Goal: Information Seeking & Learning: Compare options

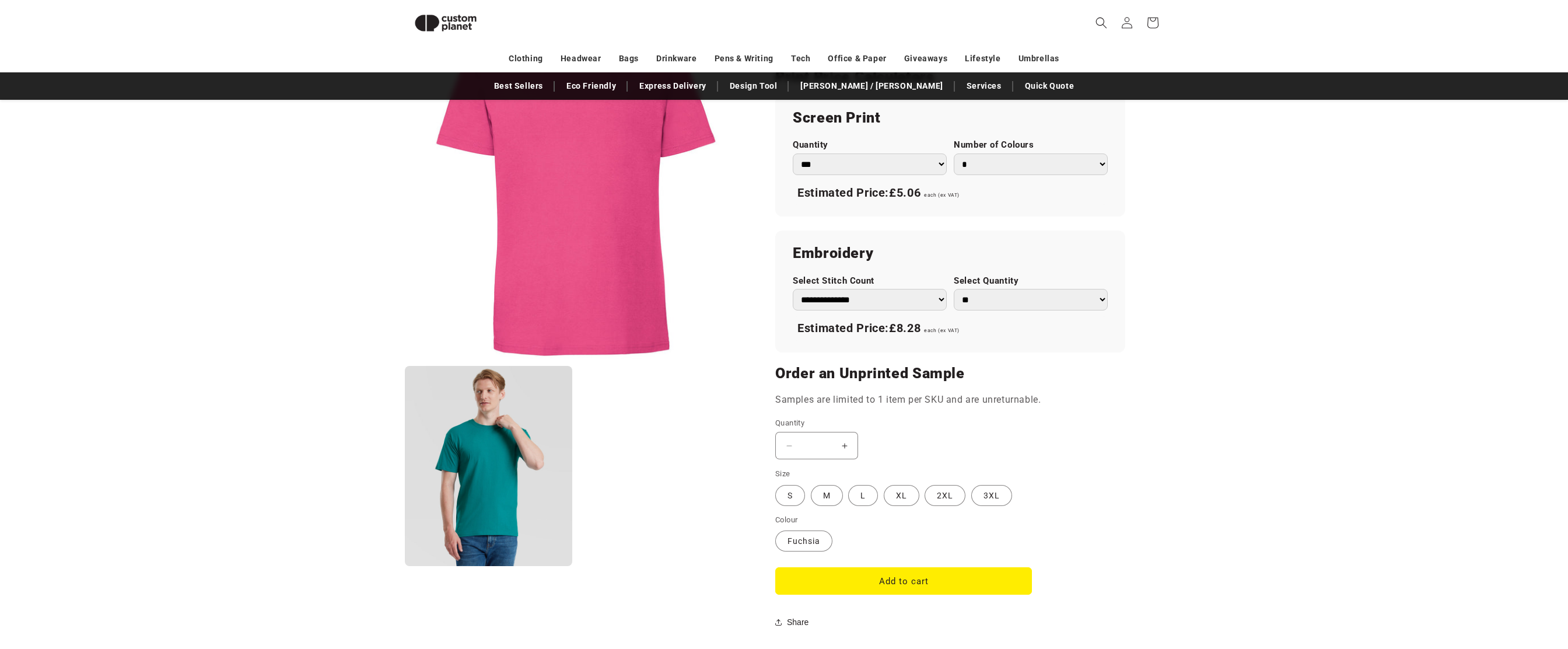
scroll to position [735, 0]
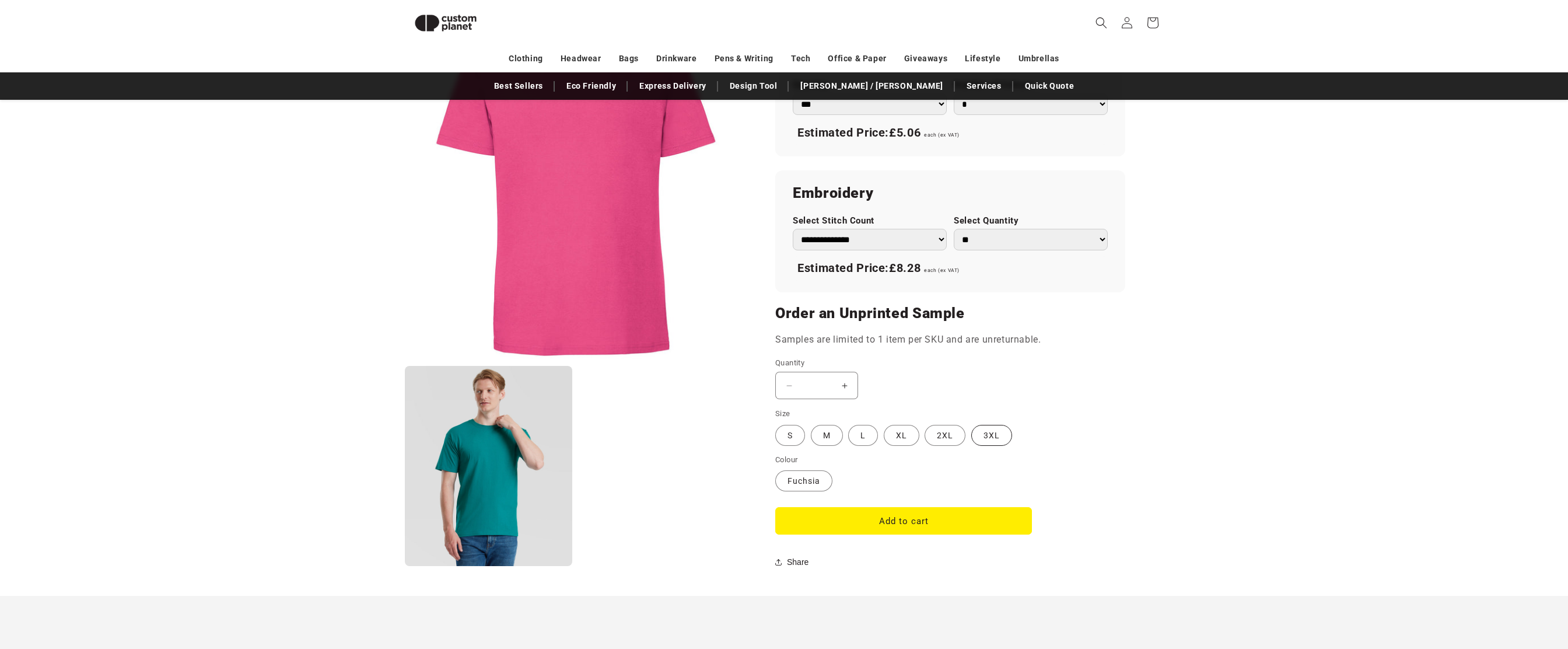
click at [990, 434] on label "3XL Variant sold out or unavailable" at bounding box center [992, 435] width 41 height 21
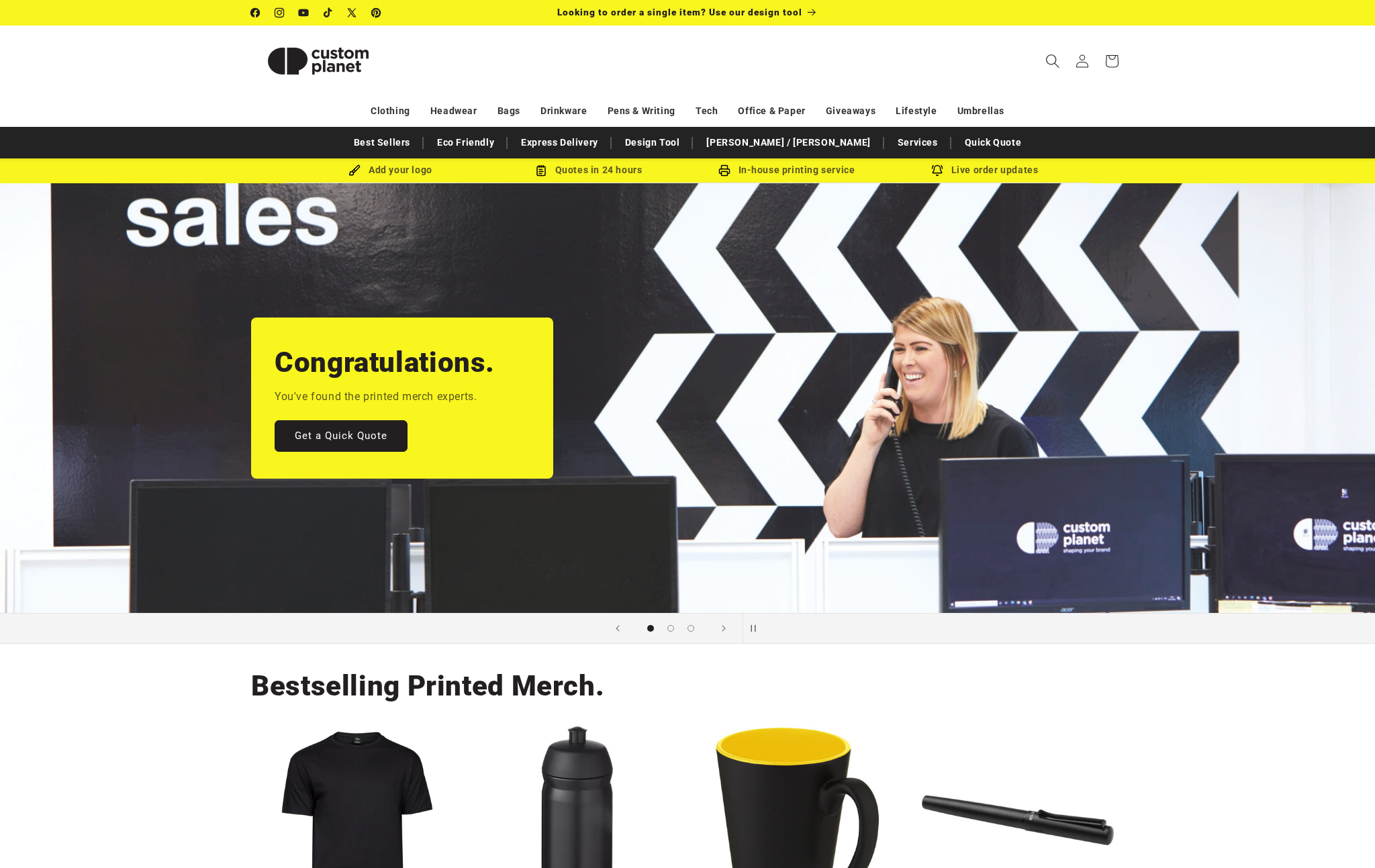
click at [1054, 64] on icon "Search" at bounding box center [1052, 60] width 14 height 14
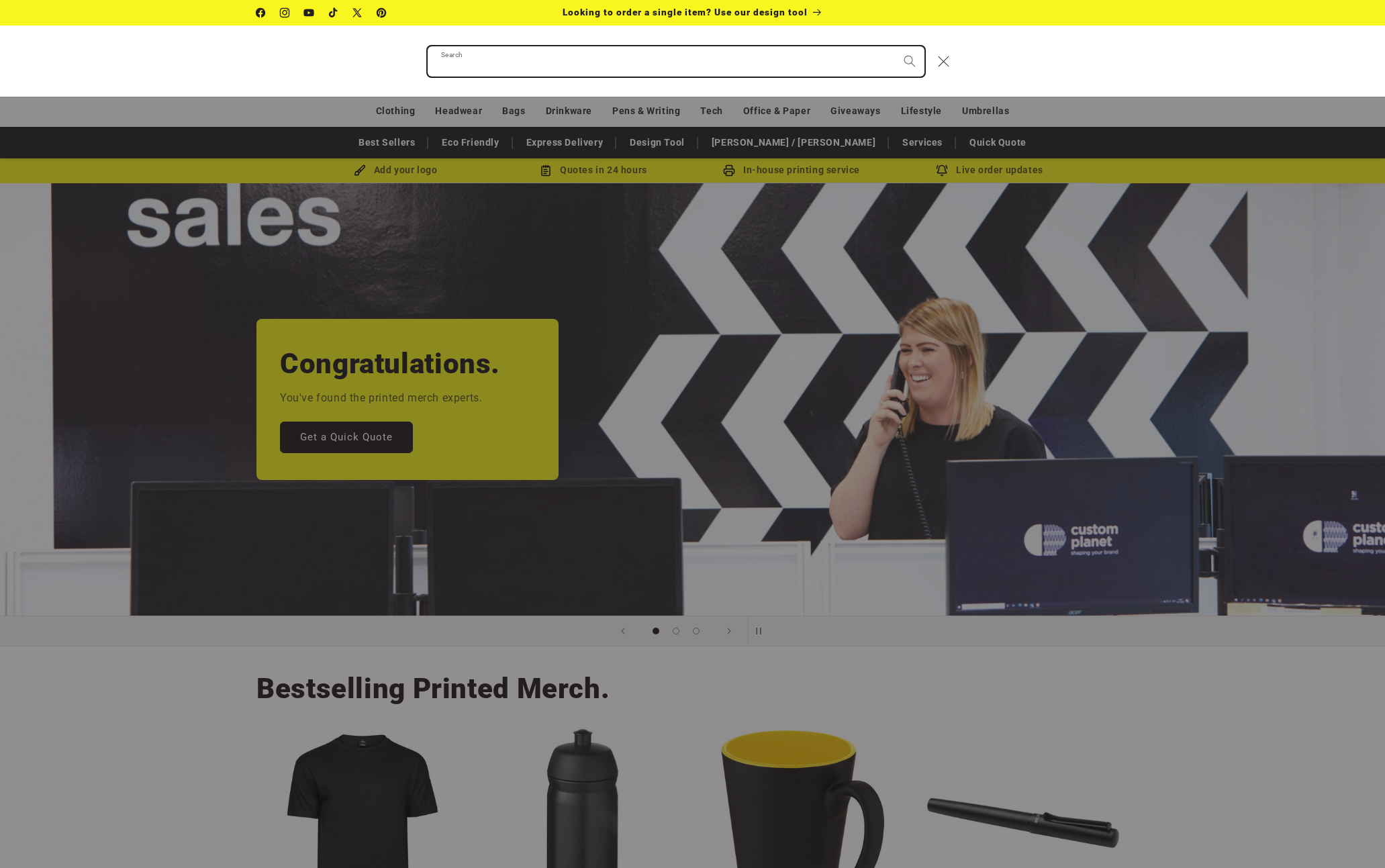
click at [688, 64] on input "Search" at bounding box center [676, 61] width 497 height 30
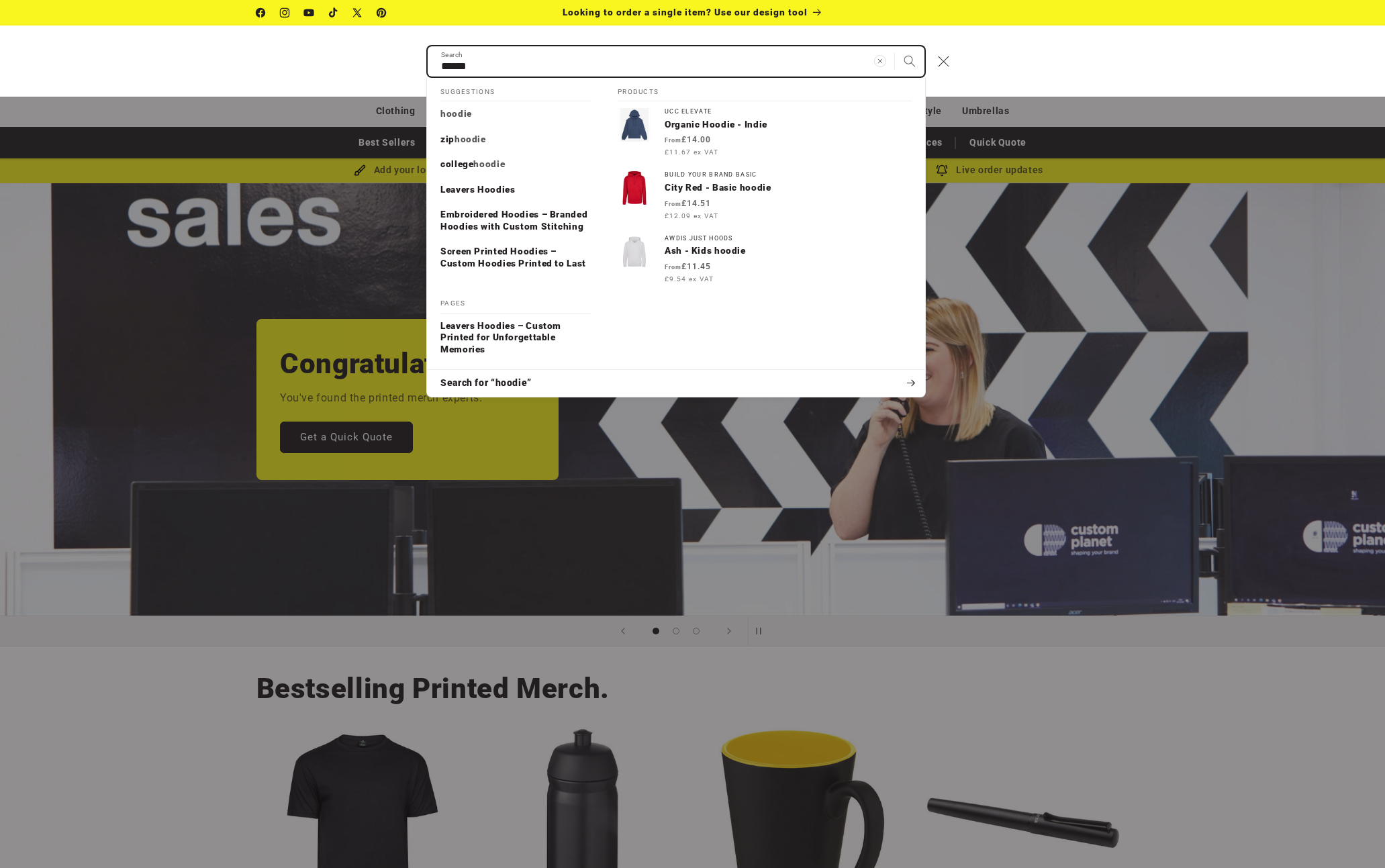
type input "******"
click at [895, 46] on button "Search" at bounding box center [910, 61] width 29 height 29
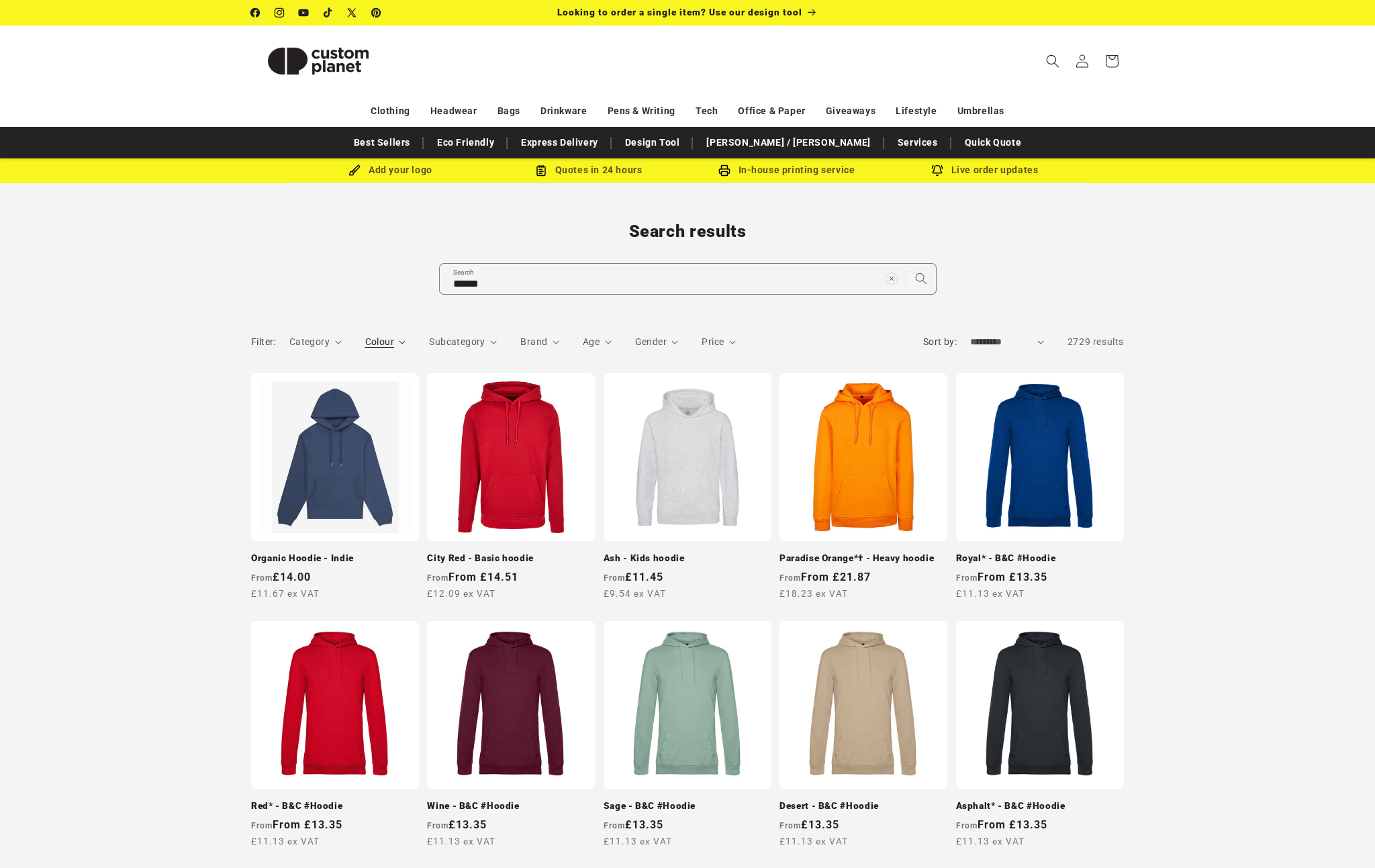
click at [369, 339] on span "Colour" at bounding box center [379, 341] width 29 height 11
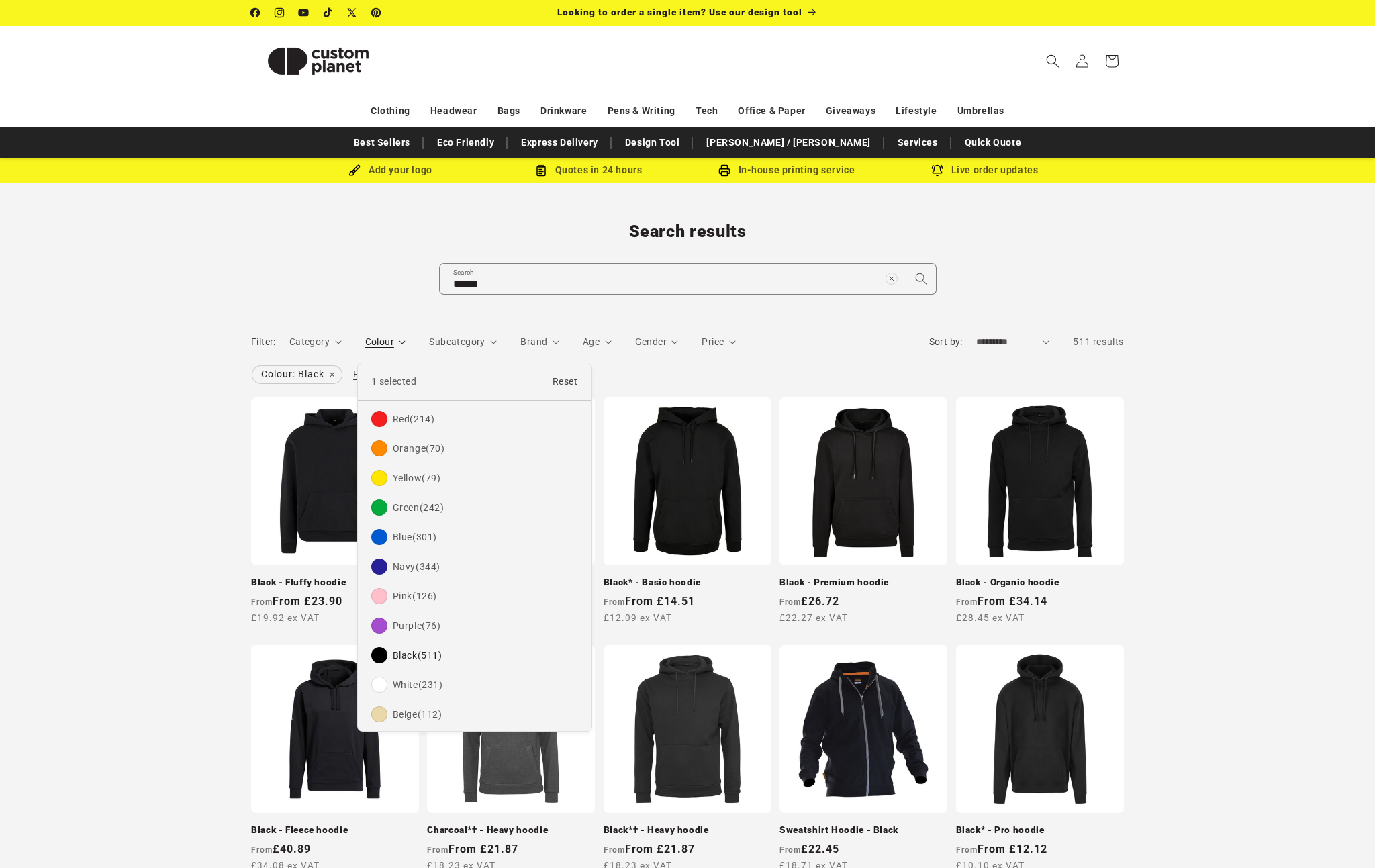
click at [365, 349] on summary "Colour" at bounding box center [386, 341] width 41 height 14
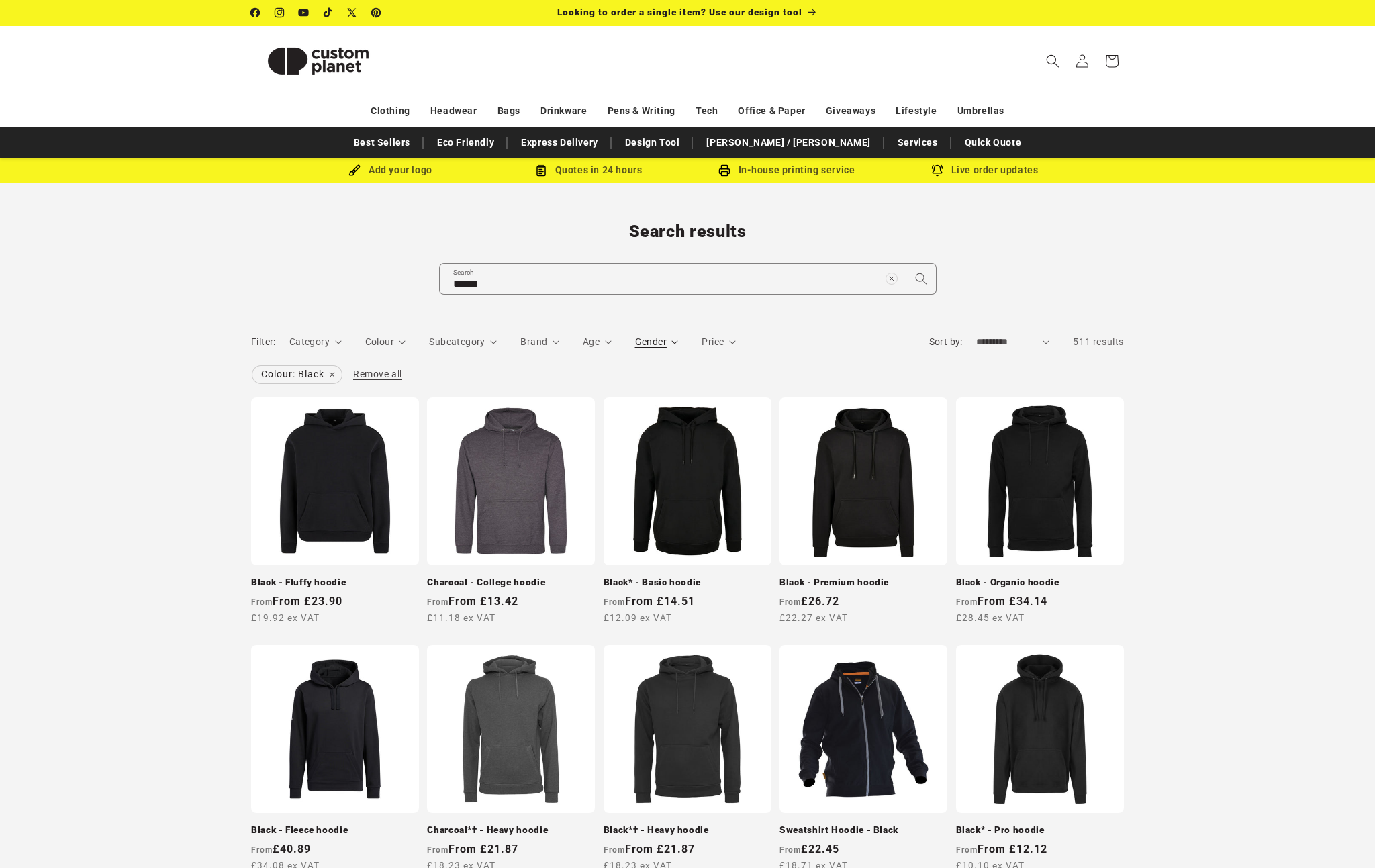
click at [647, 340] on span "Gender" at bounding box center [651, 341] width 32 height 11
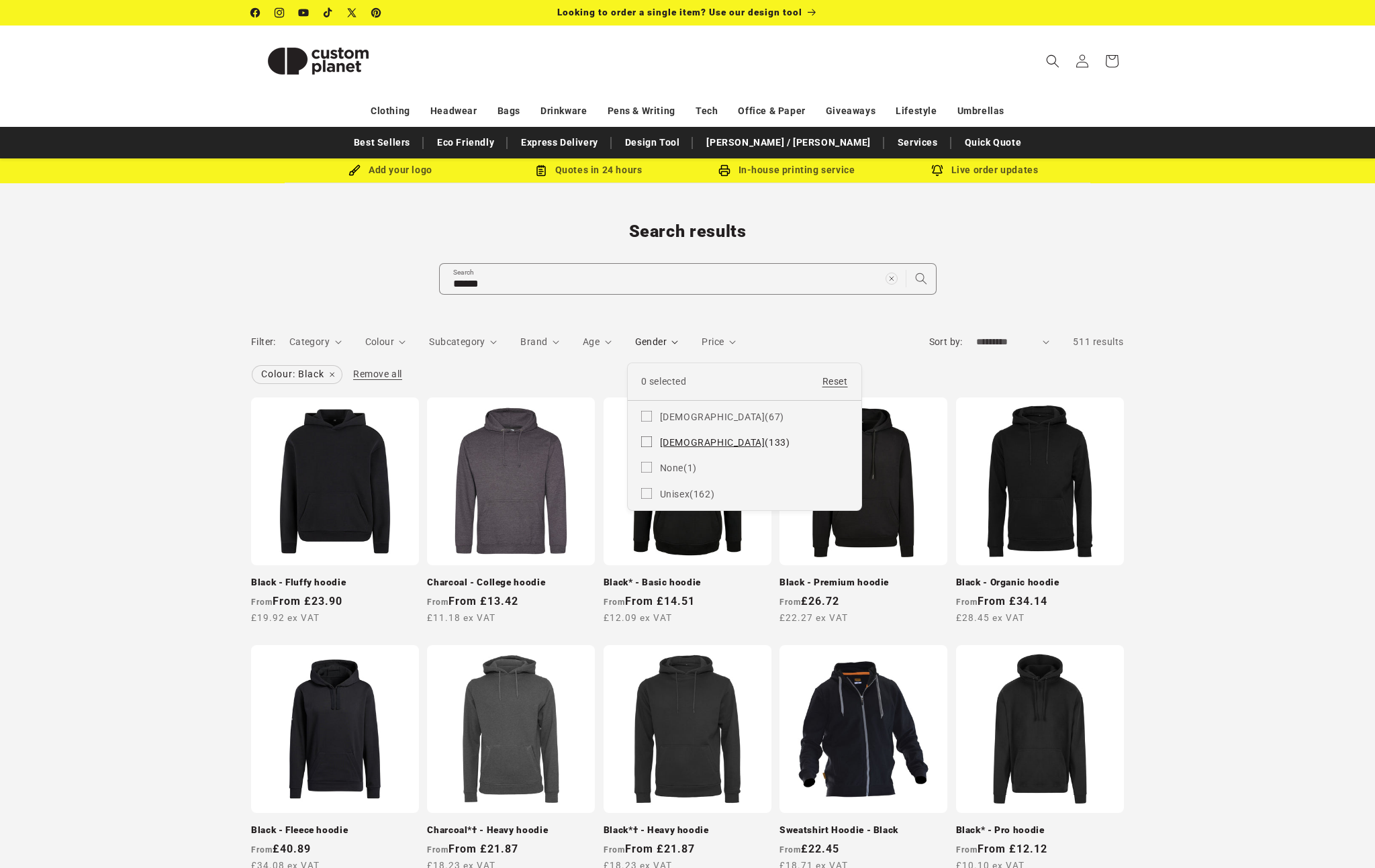
click at [664, 441] on span "Male" at bounding box center [712, 442] width 105 height 11
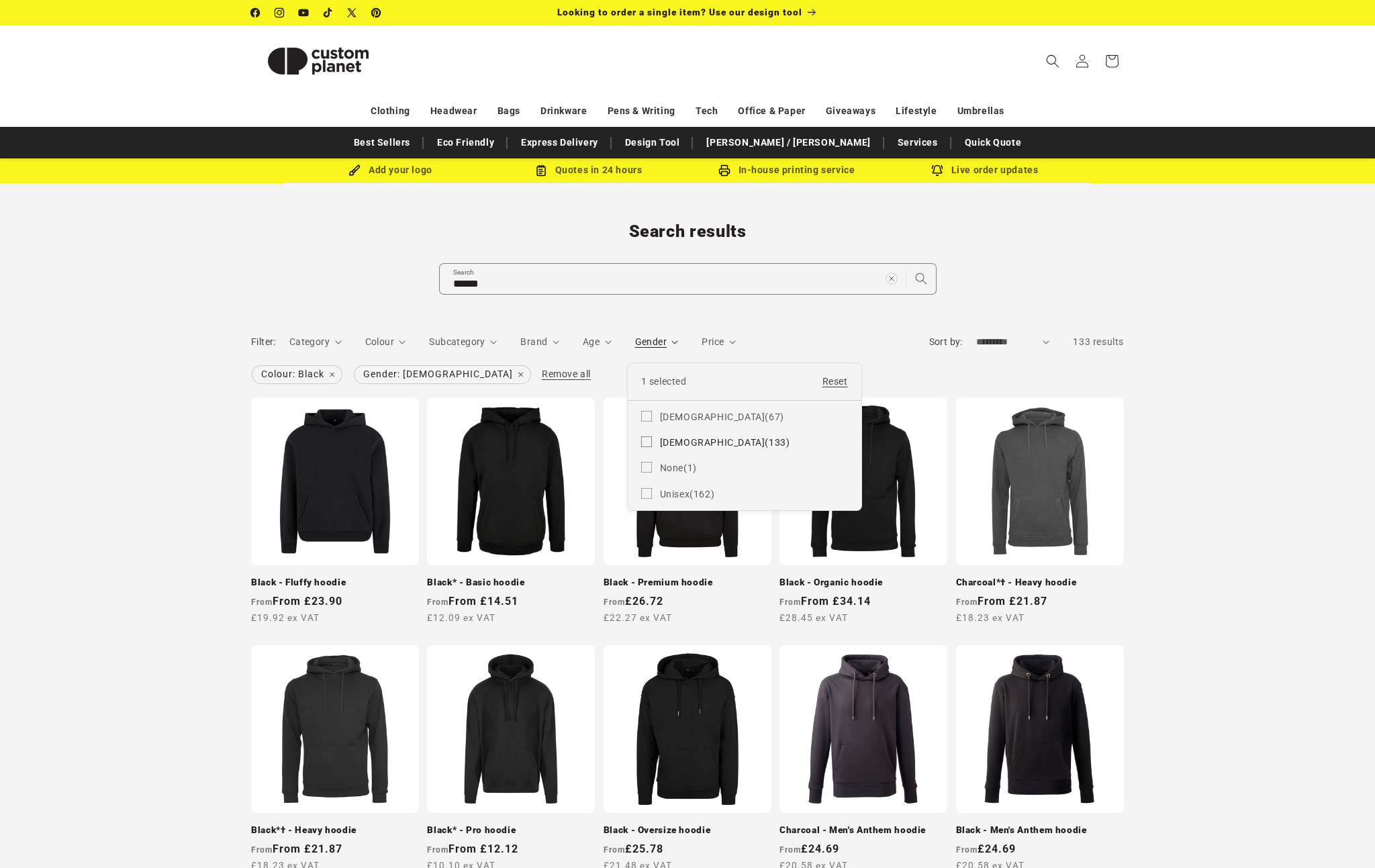
click at [679, 349] on summary "Gender" at bounding box center [657, 341] width 43 height 14
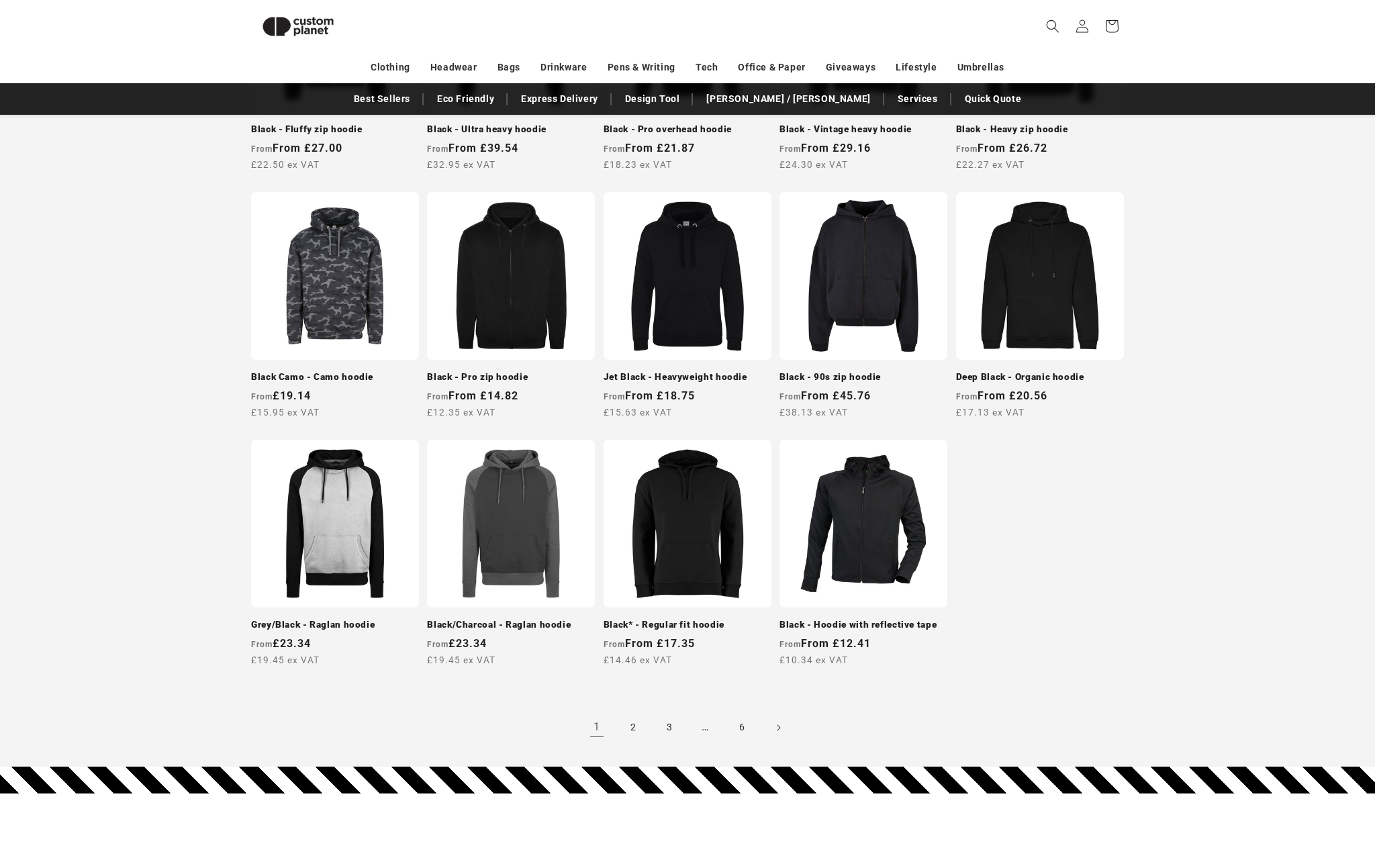
scroll to position [933, 0]
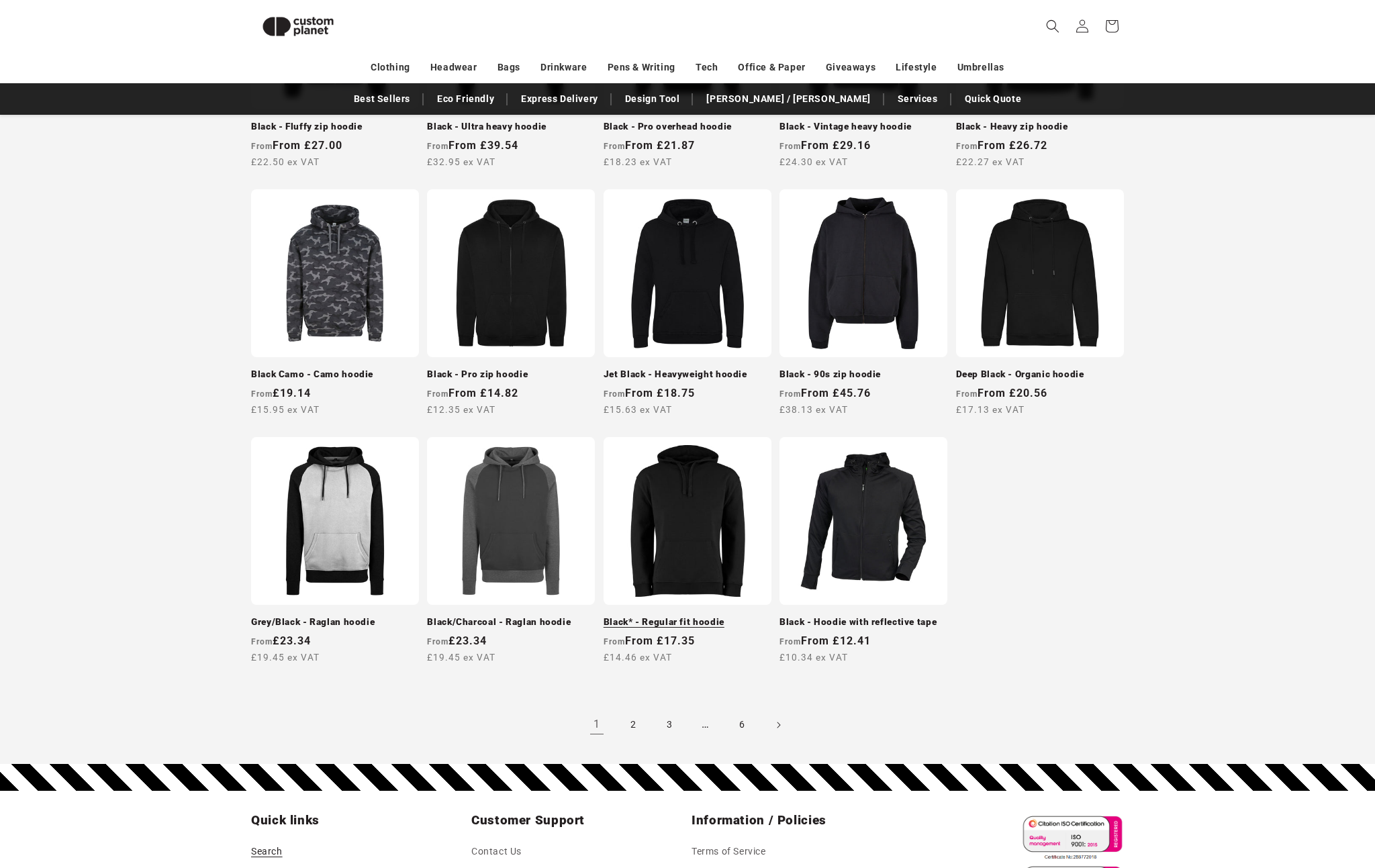
click at [684, 616] on link "Black* - Regular fit hoodie" at bounding box center [688, 622] width 168 height 12
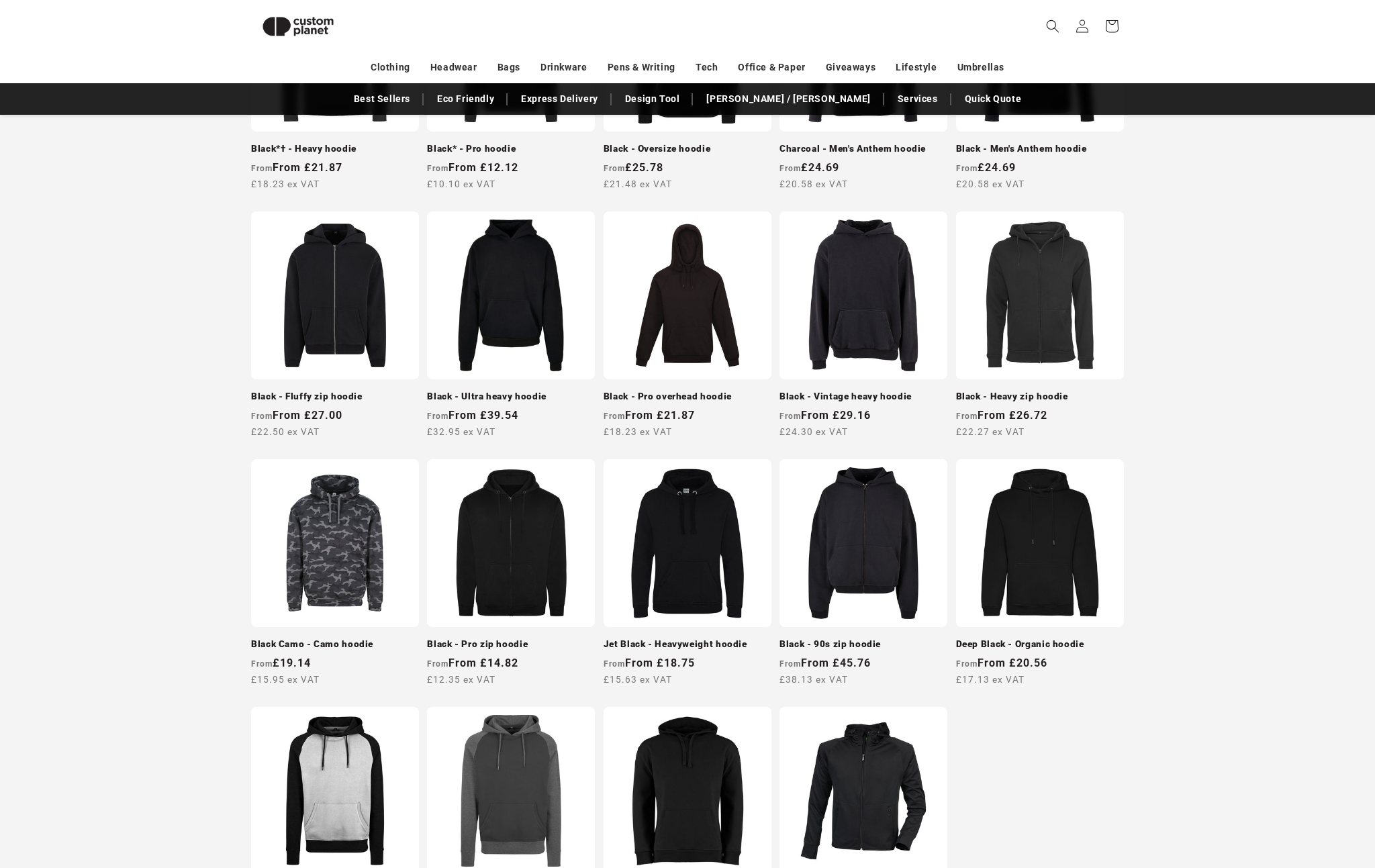
scroll to position [295, 0]
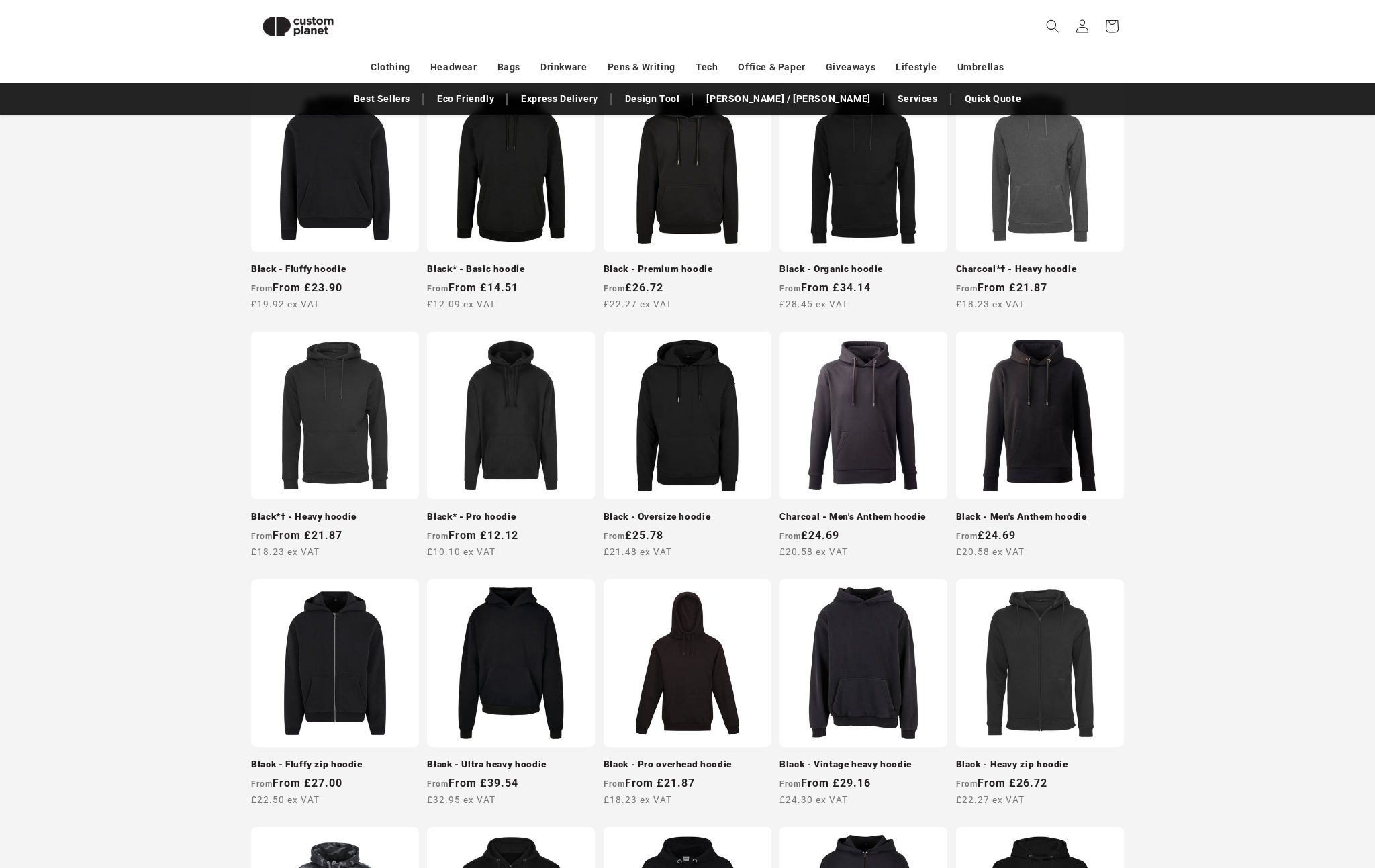
click at [992, 511] on link "Black - Men's Anthem hoodie" at bounding box center [1040, 517] width 168 height 12
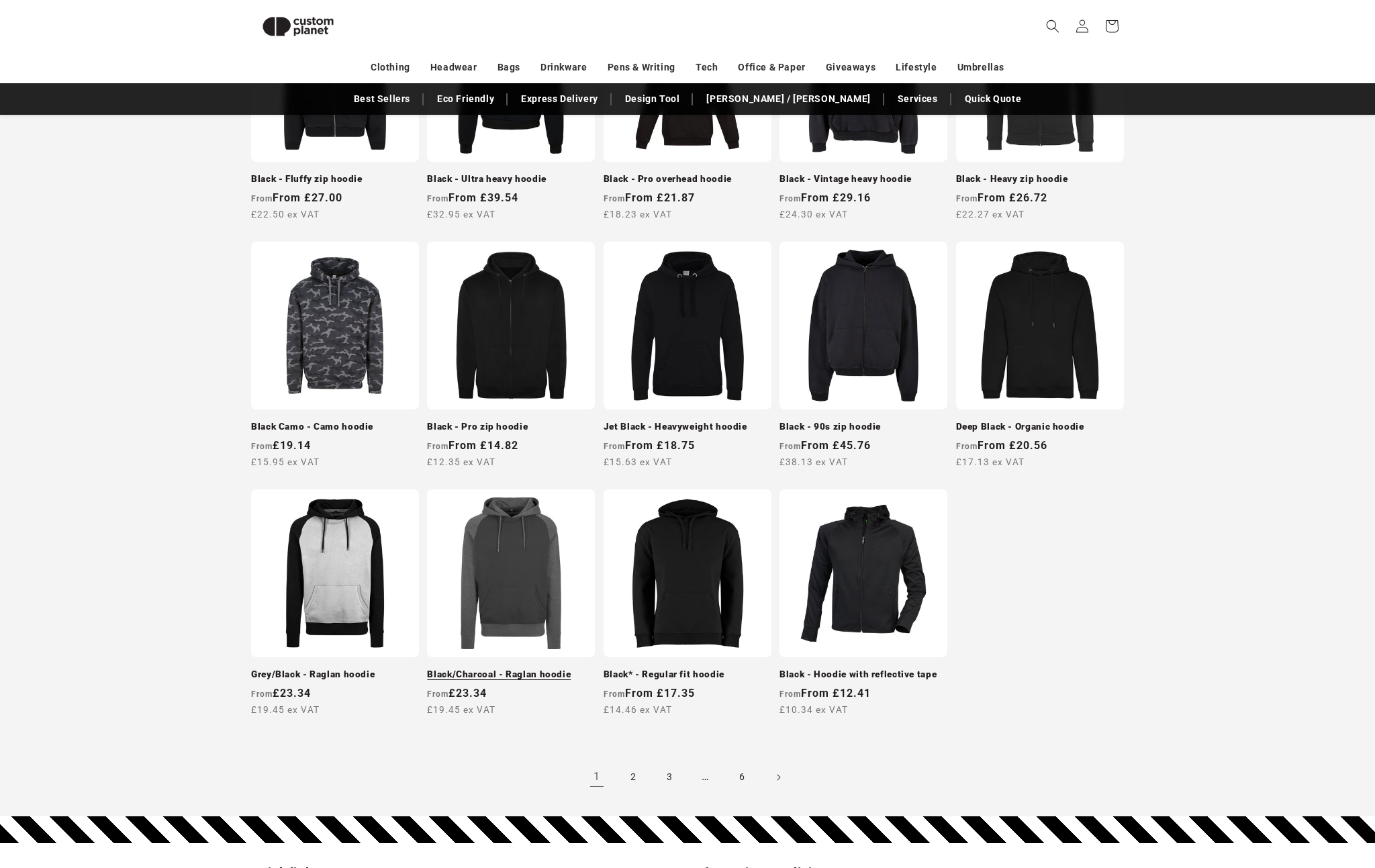
scroll to position [1012, 0]
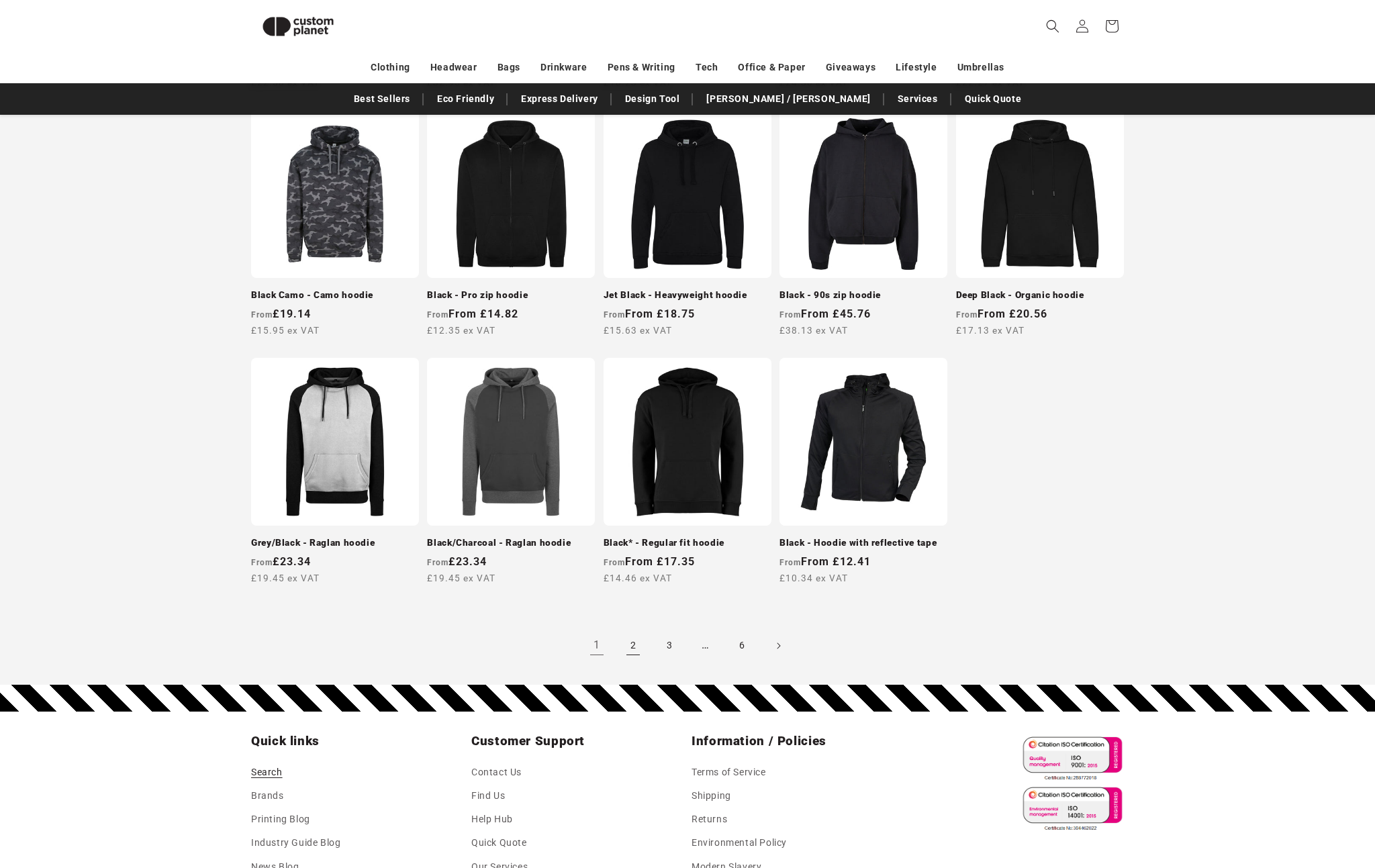
click at [633, 637] on link "2" at bounding box center [633, 645] width 29 height 29
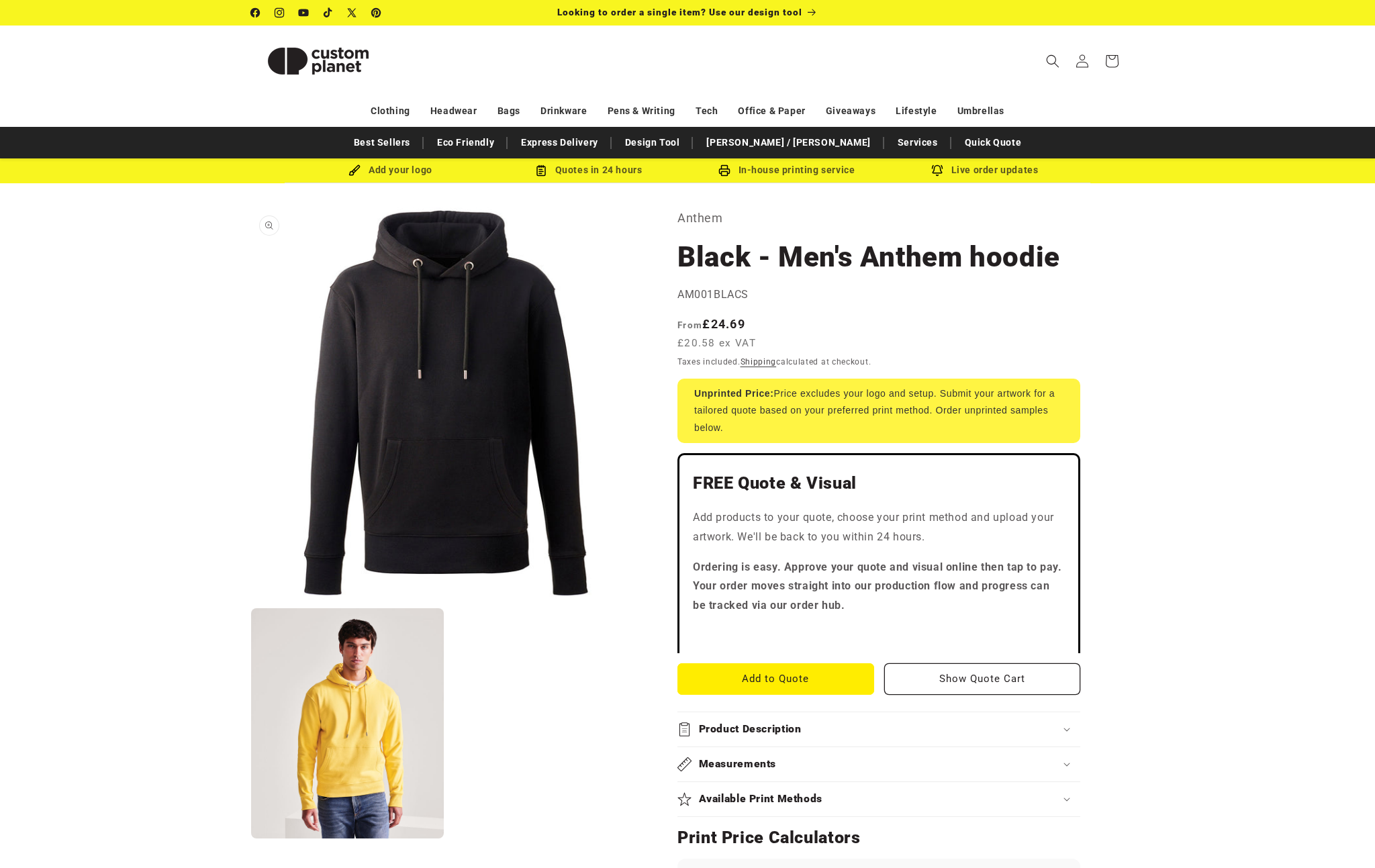
click at [251, 600] on button "Open media 1 in modal" at bounding box center [251, 600] width 0 height 0
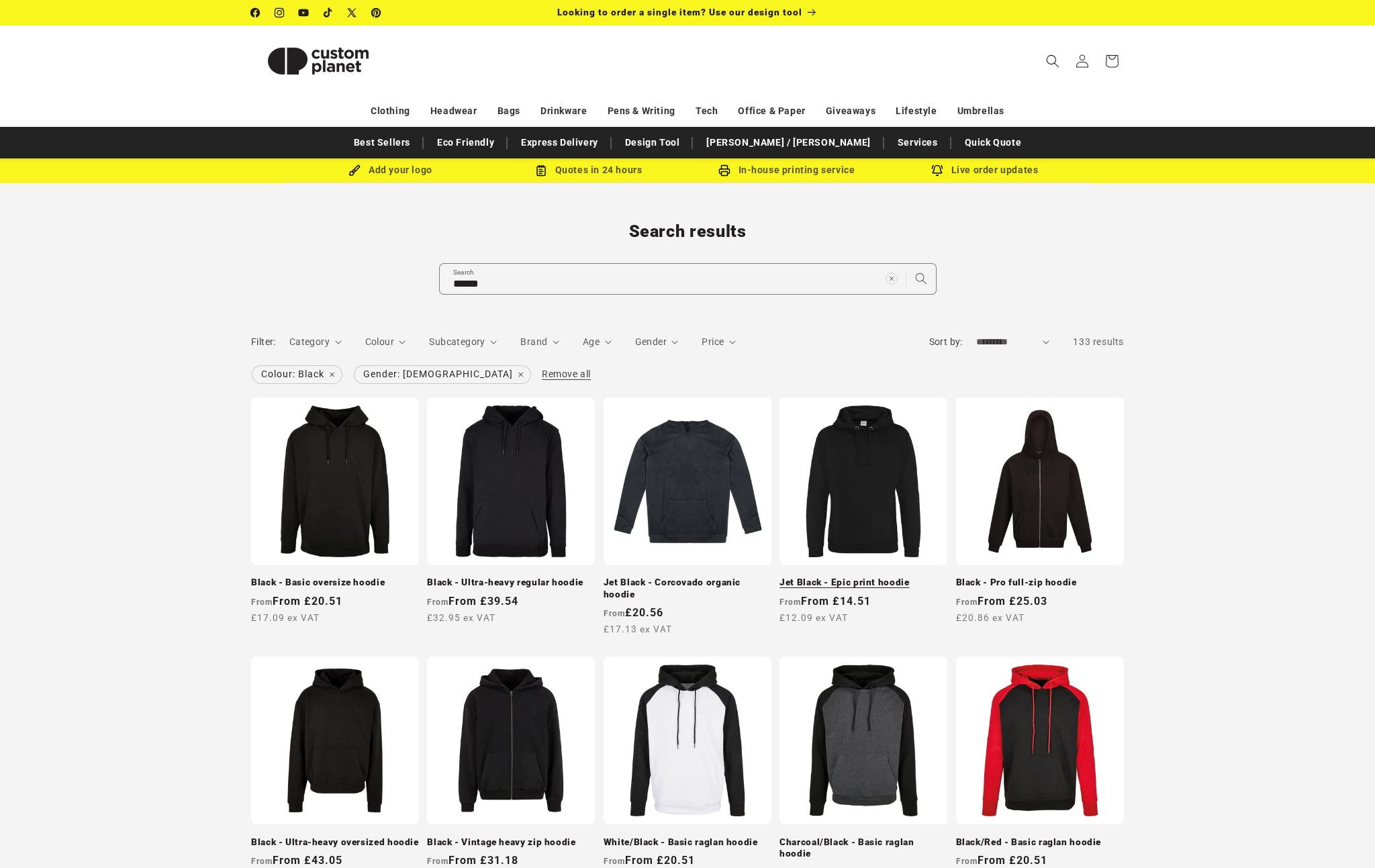
click at [807, 576] on link "Jet Black - Epic print hoodie" at bounding box center [863, 582] width 168 height 12
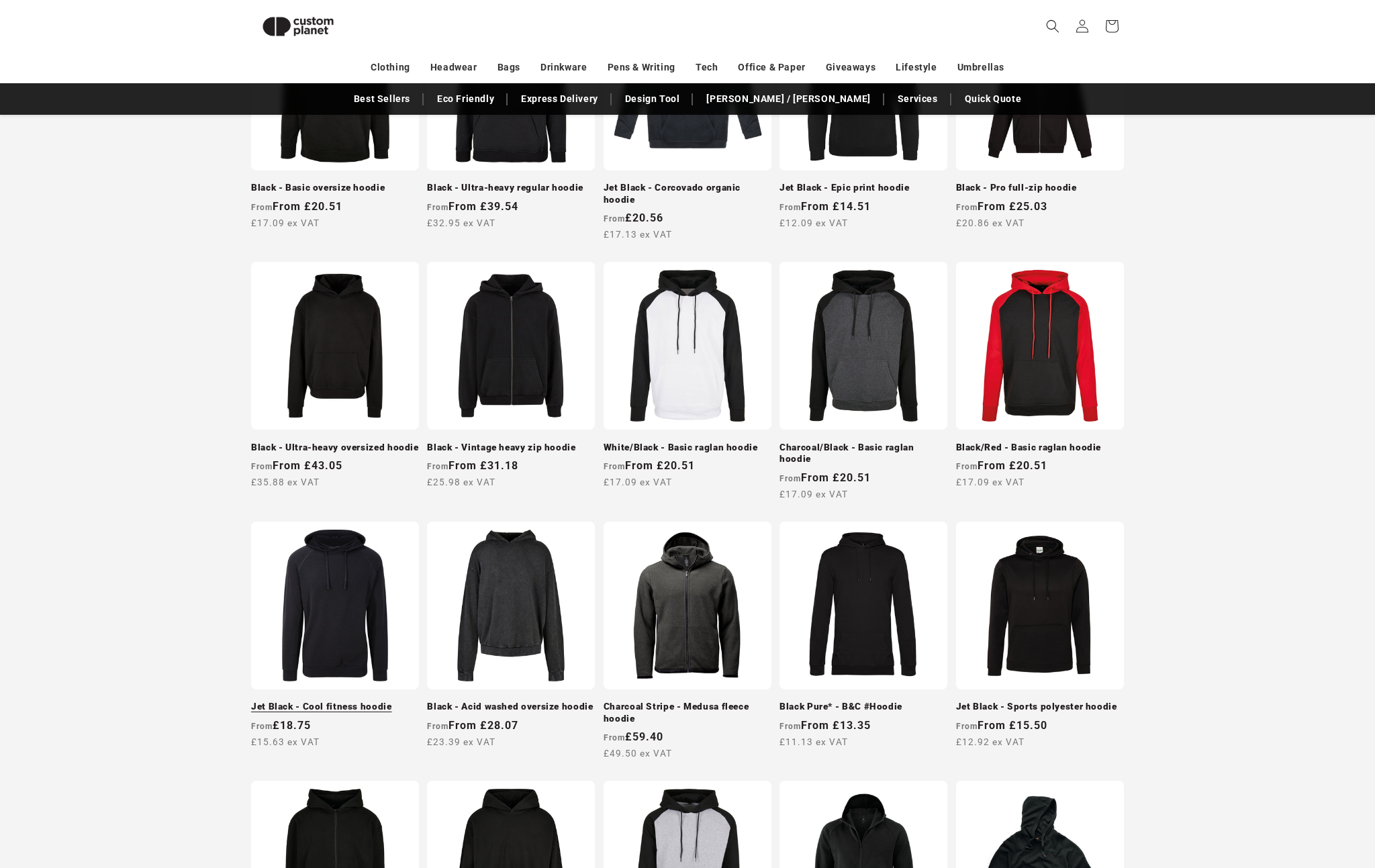
scroll to position [226, 0]
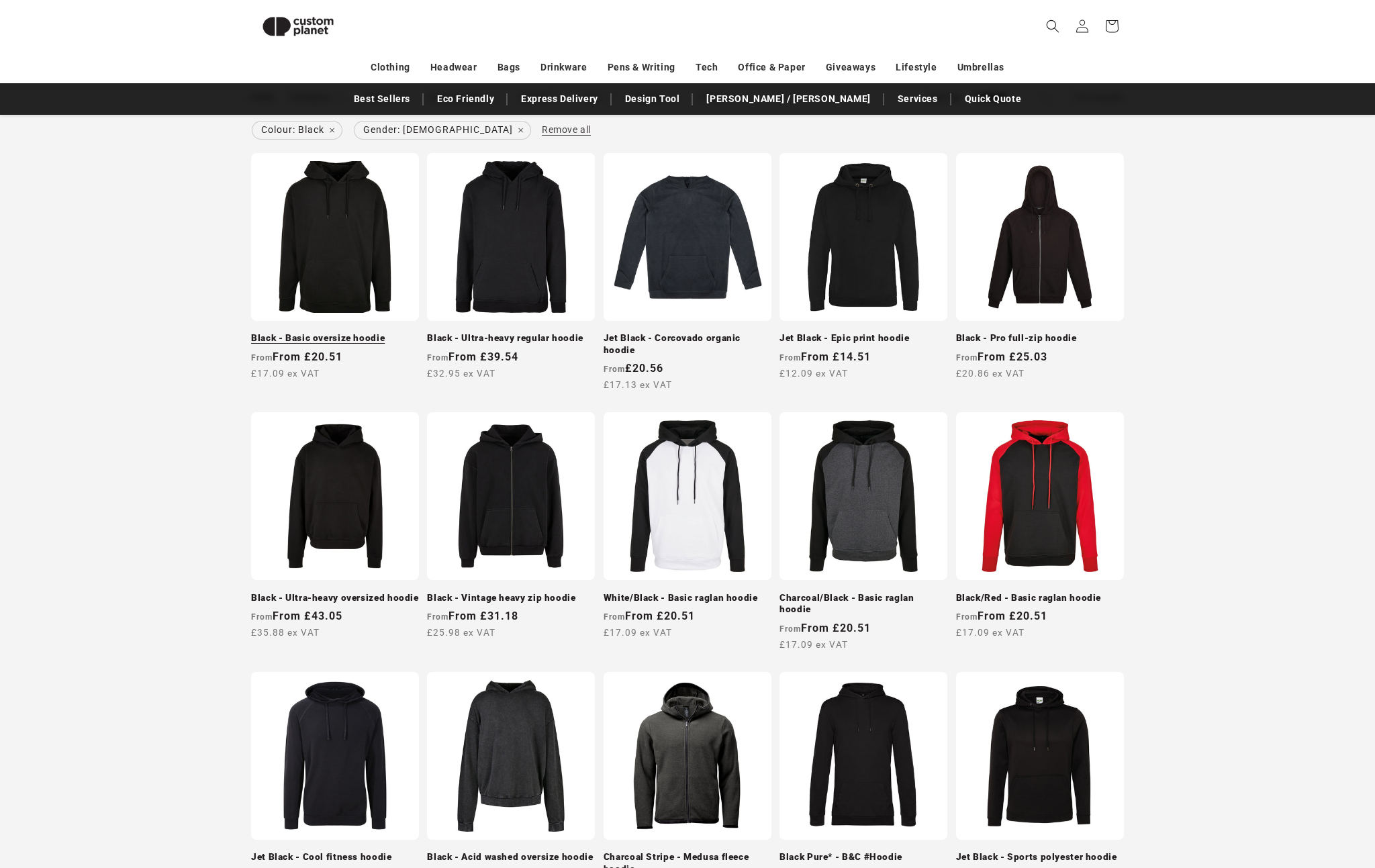
click at [355, 332] on link "Black - Basic oversize hoodie" at bounding box center [335, 338] width 168 height 12
click at [457, 332] on link "Black - Ultra-heavy regular hoodie" at bounding box center [511, 338] width 168 height 12
click at [824, 332] on link "Jet Black - Epic print hoodie" at bounding box center [863, 338] width 168 height 12
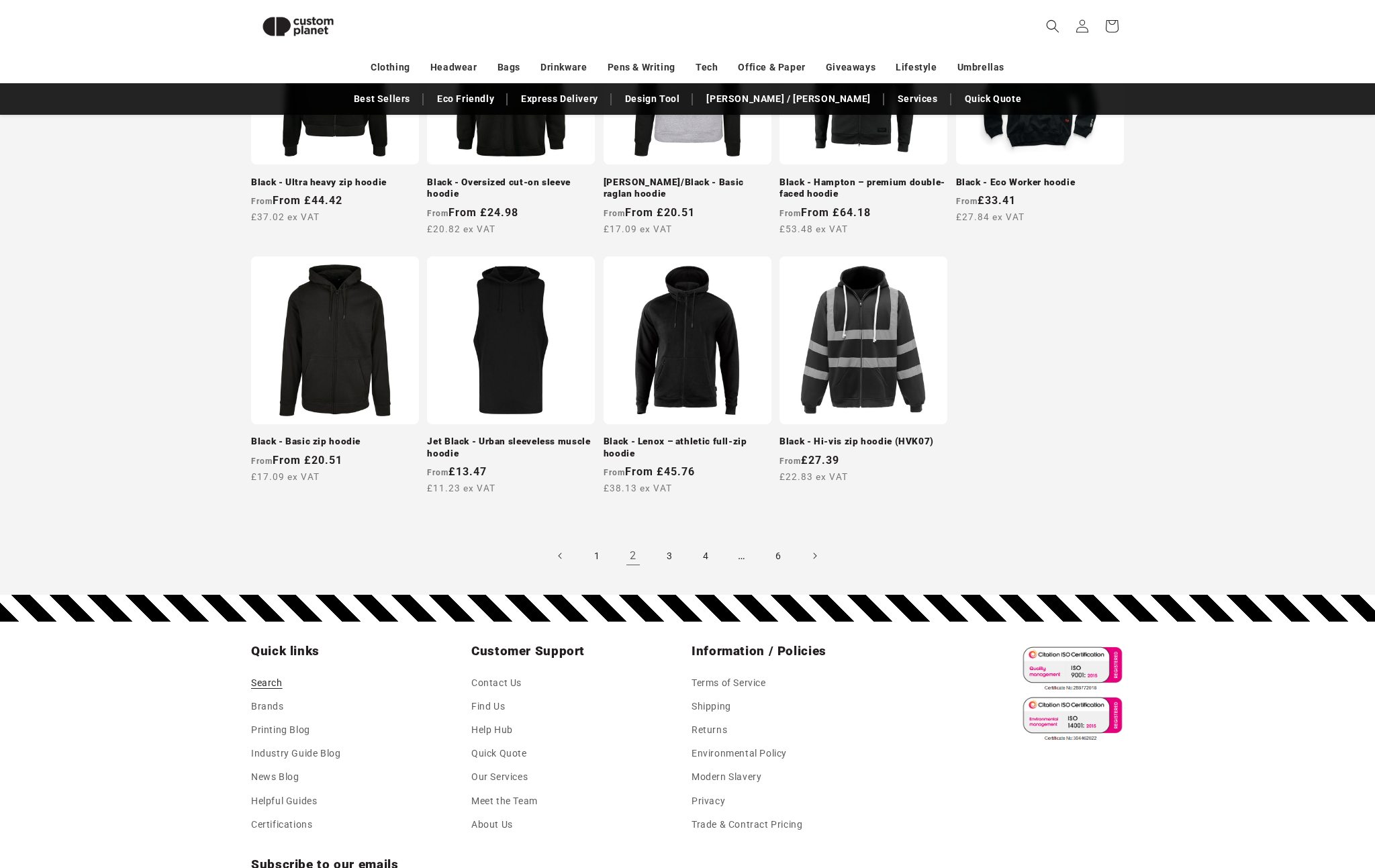
scroll to position [1050, 0]
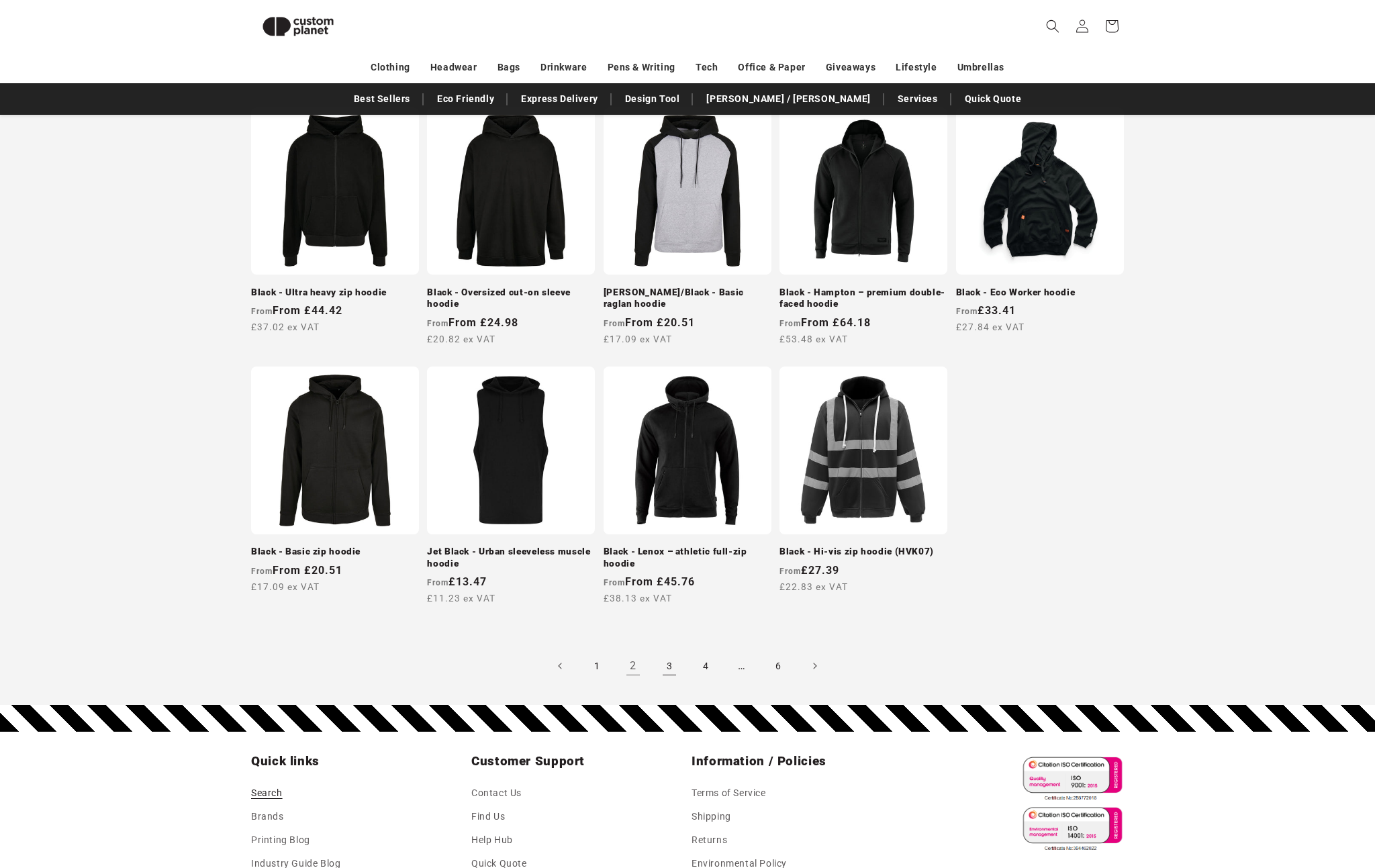
click at [666, 665] on link "3" at bounding box center [669, 665] width 29 height 29
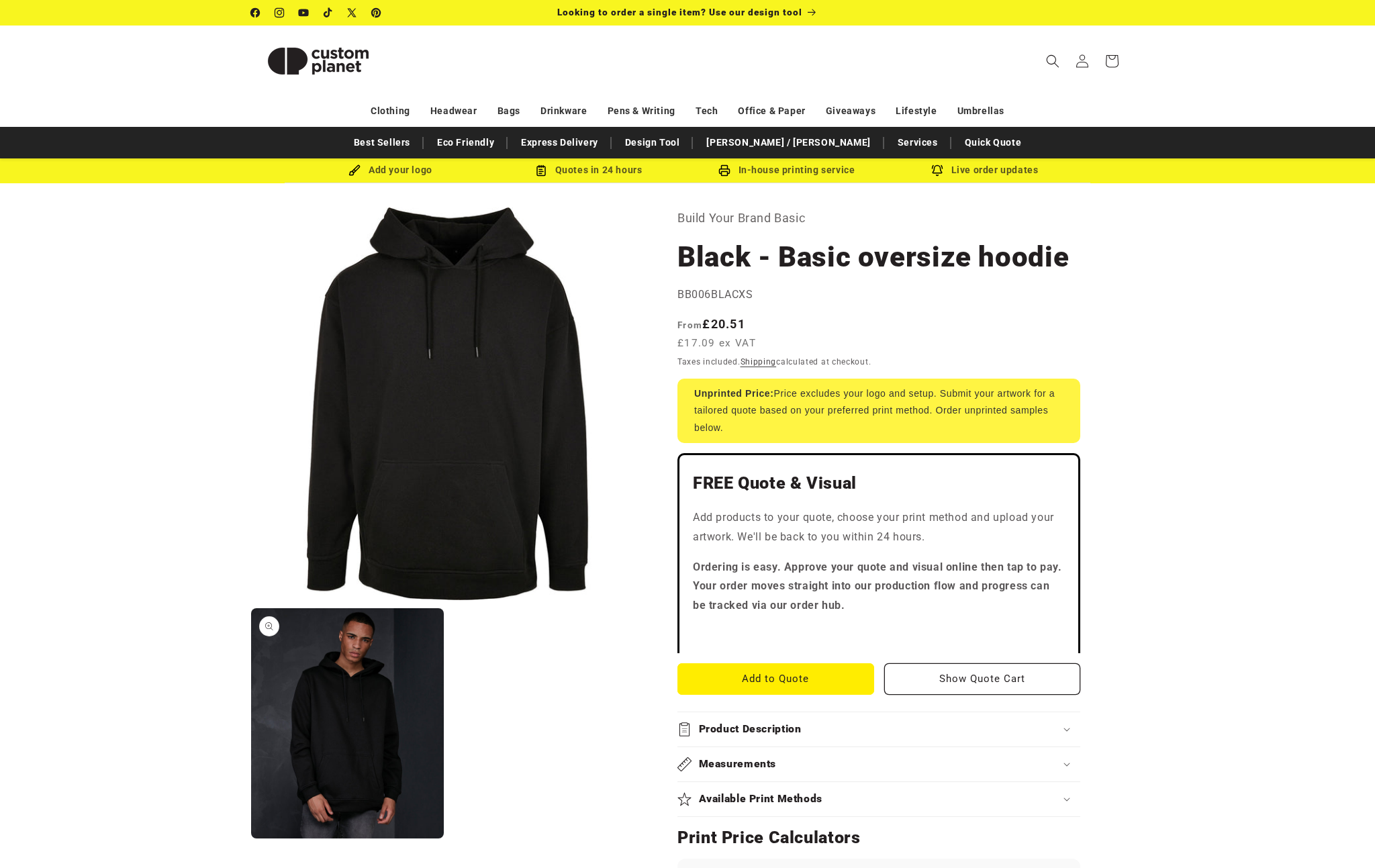
click at [251, 839] on button "Open media 2 in modal" at bounding box center [251, 839] width 0 height 0
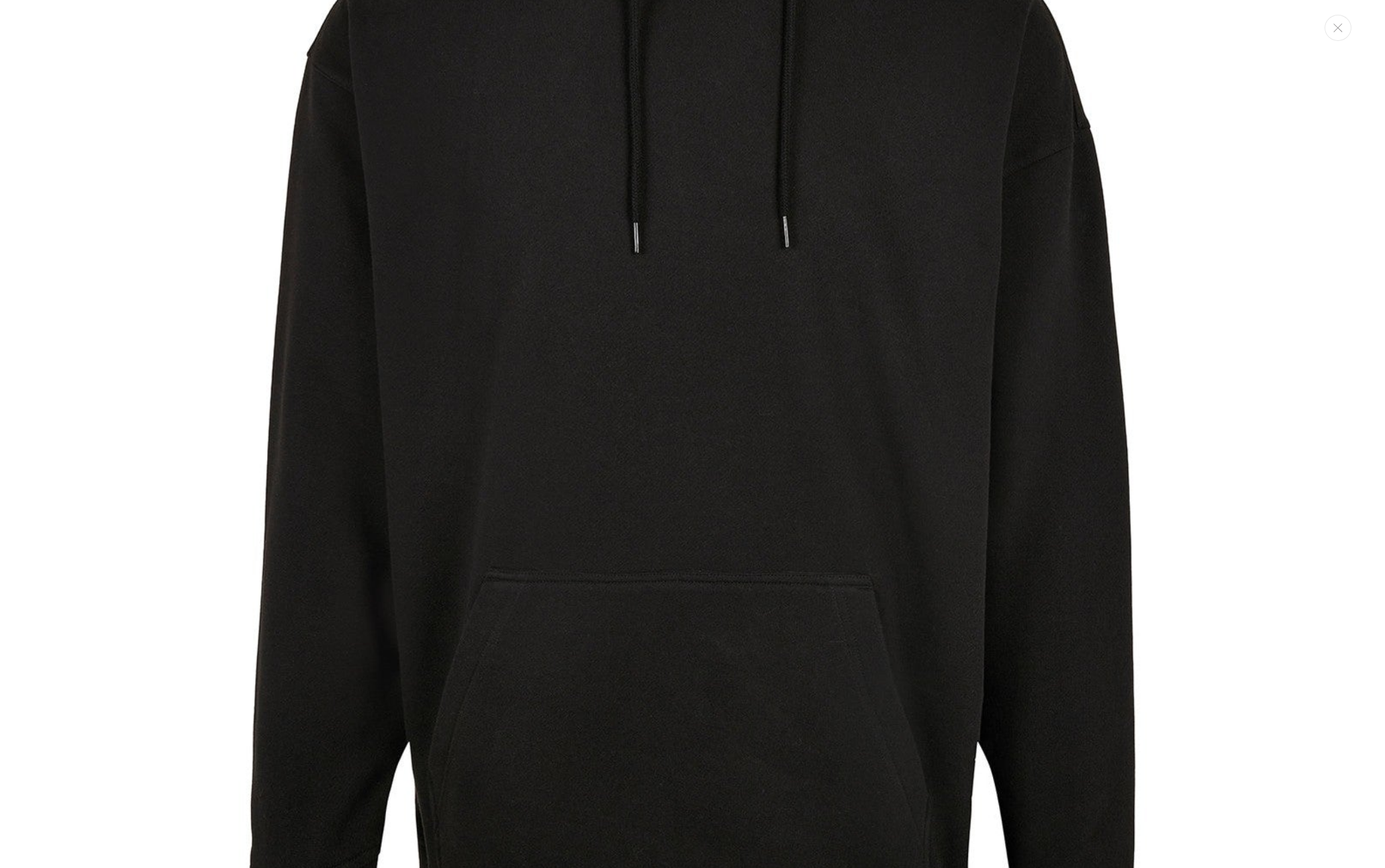
scroll to position [182, 0]
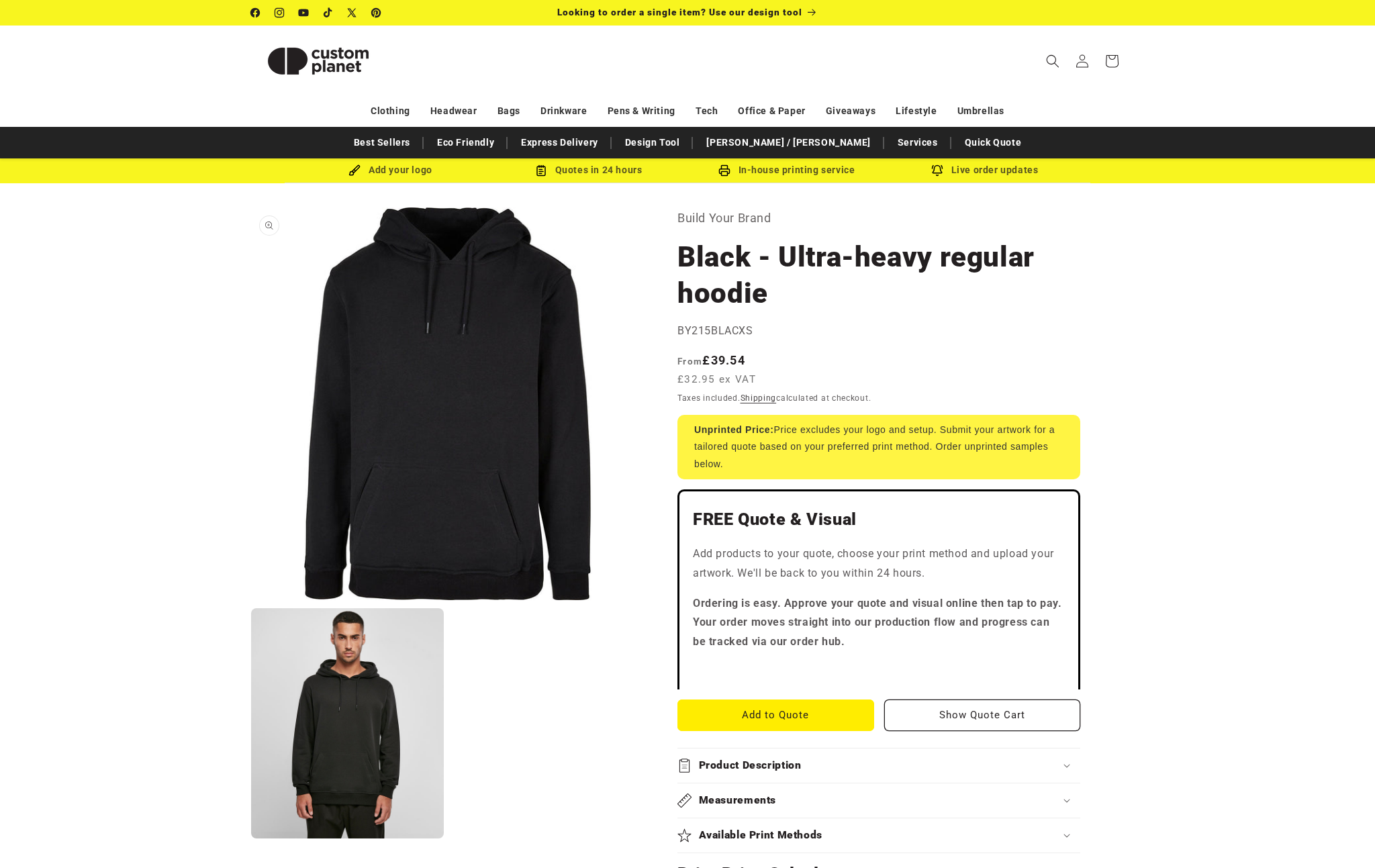
click at [251, 600] on button "Open media 1 in modal" at bounding box center [251, 600] width 0 height 0
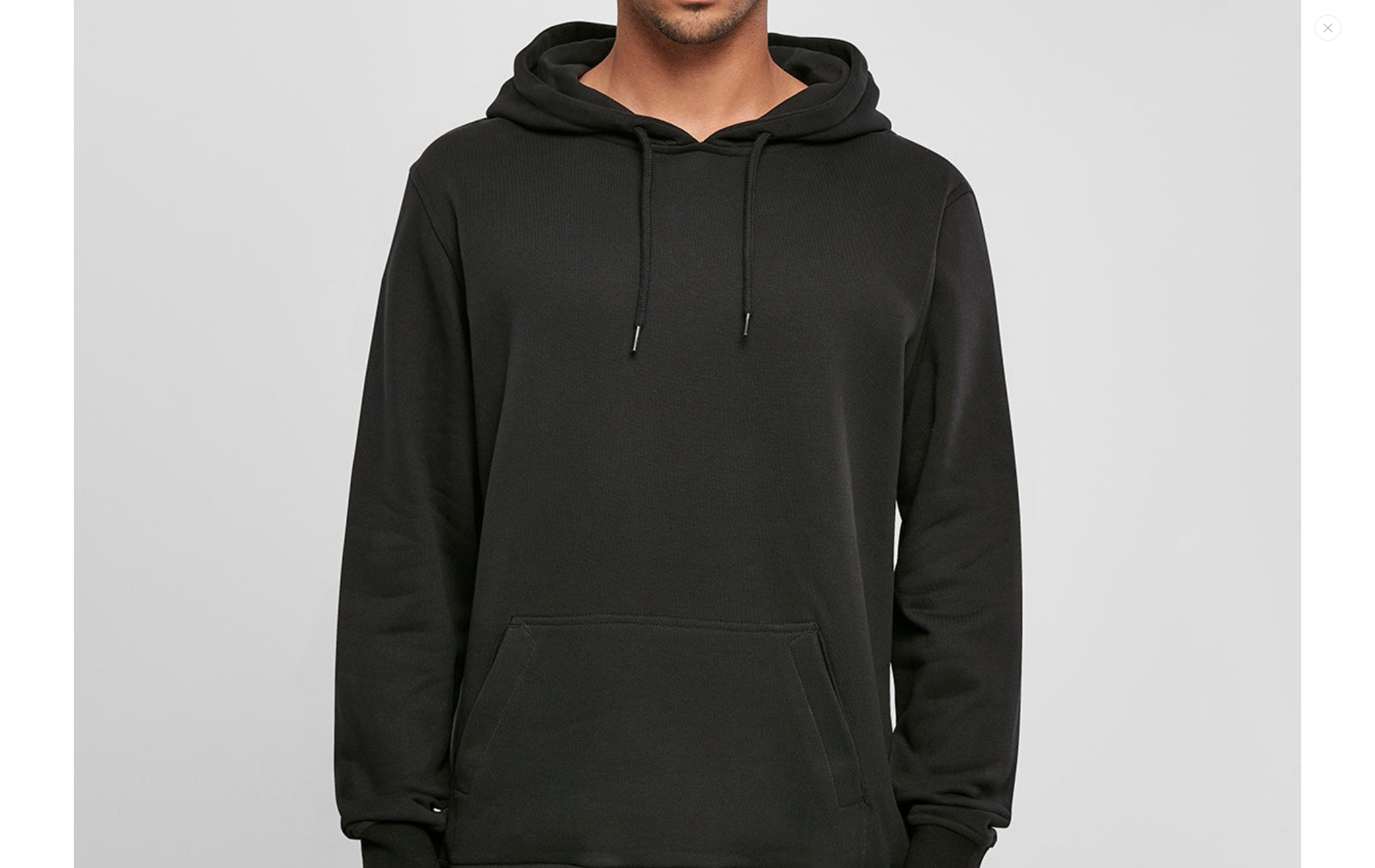
scroll to position [1545, 0]
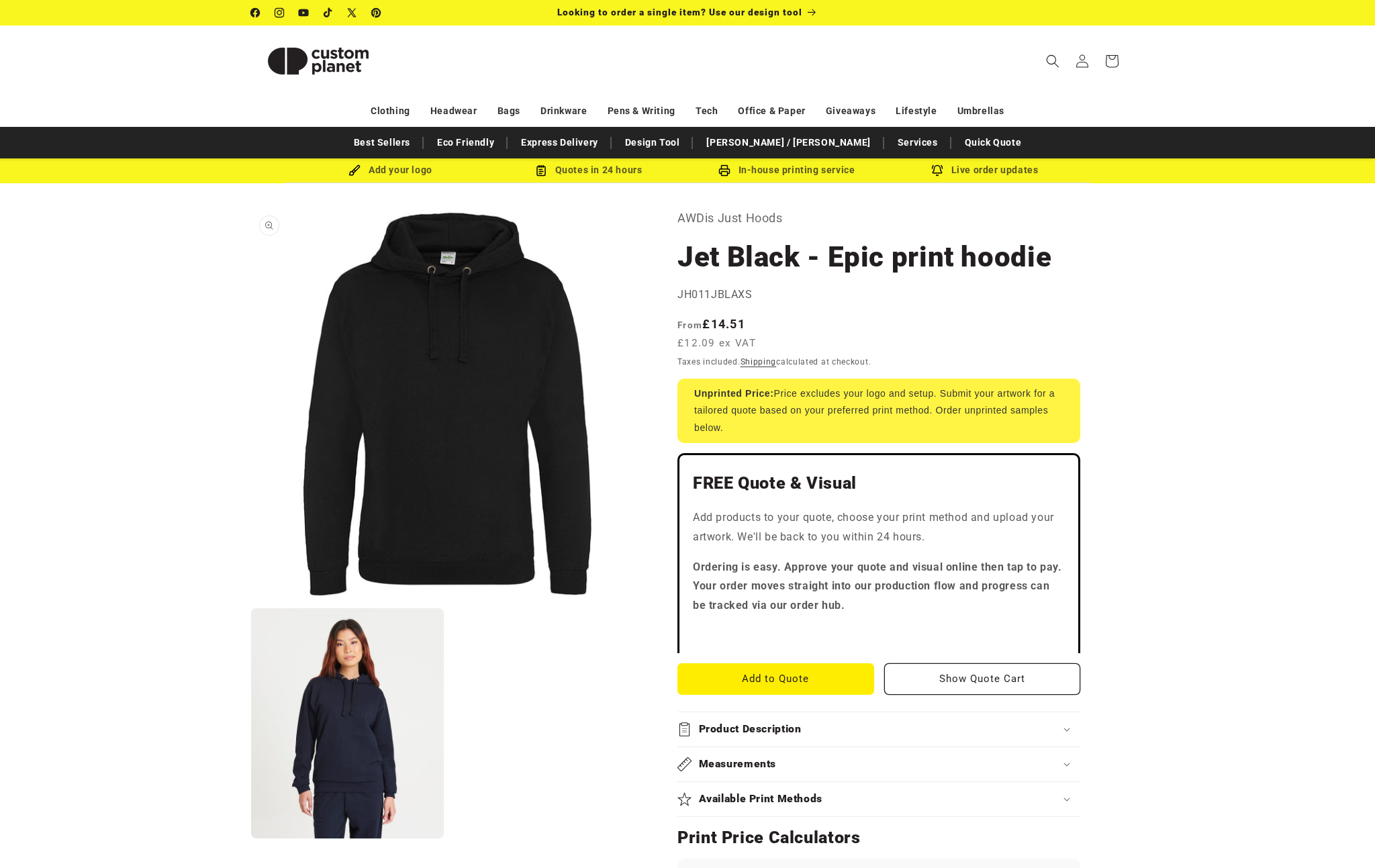
click at [251, 600] on button "Open media 1 in modal" at bounding box center [251, 600] width 0 height 0
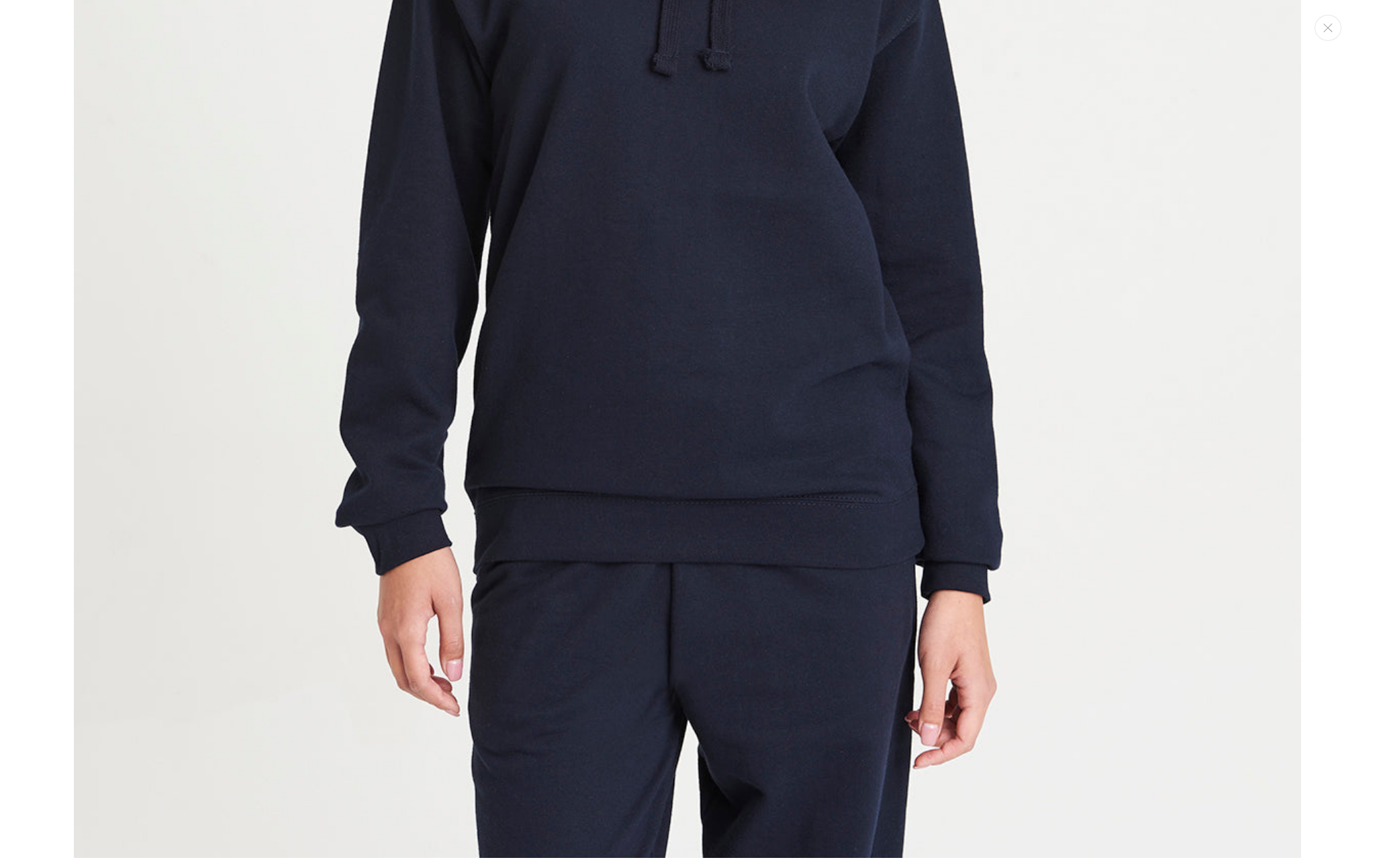
scroll to position [1843, 0]
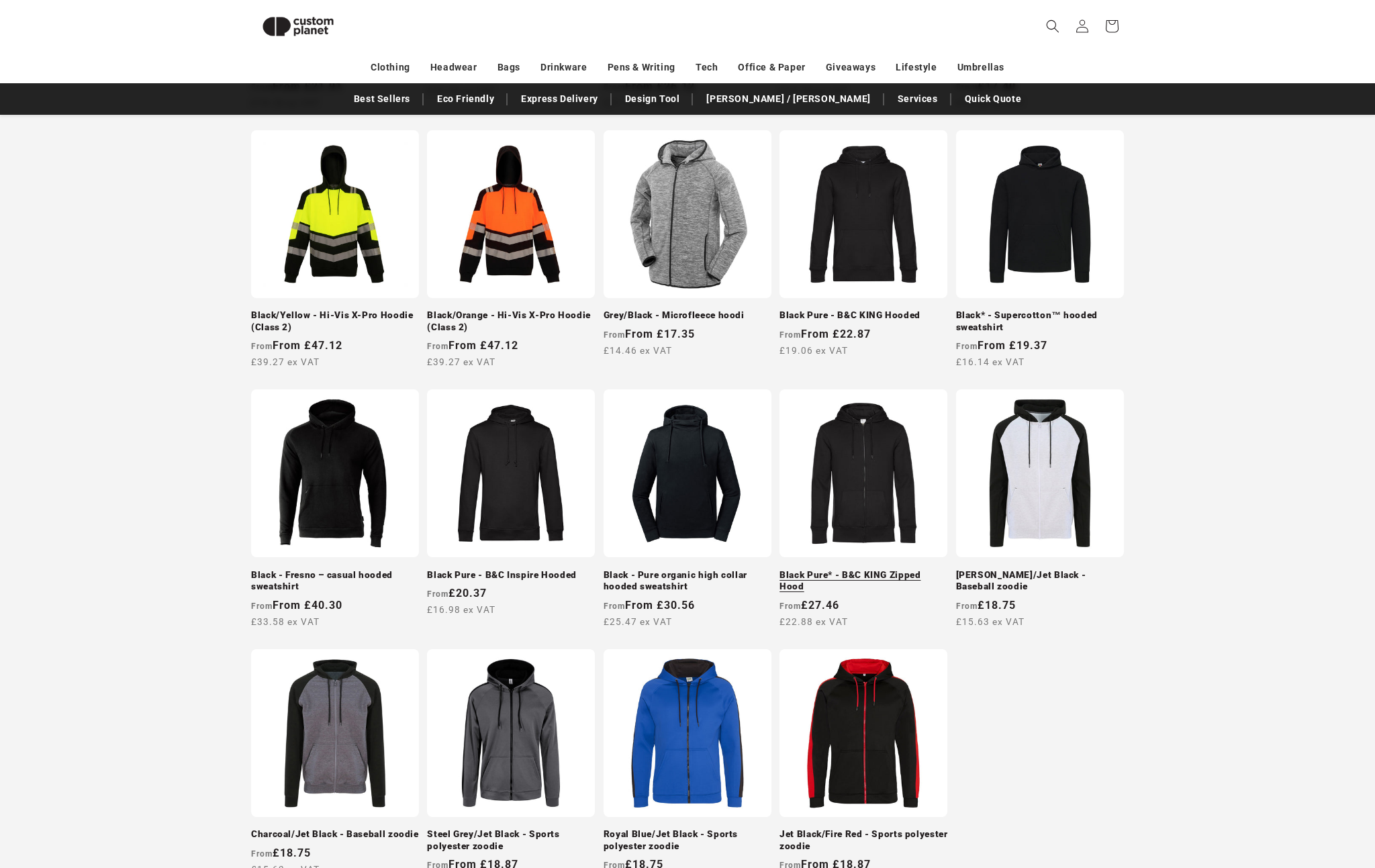
scroll to position [769, 0]
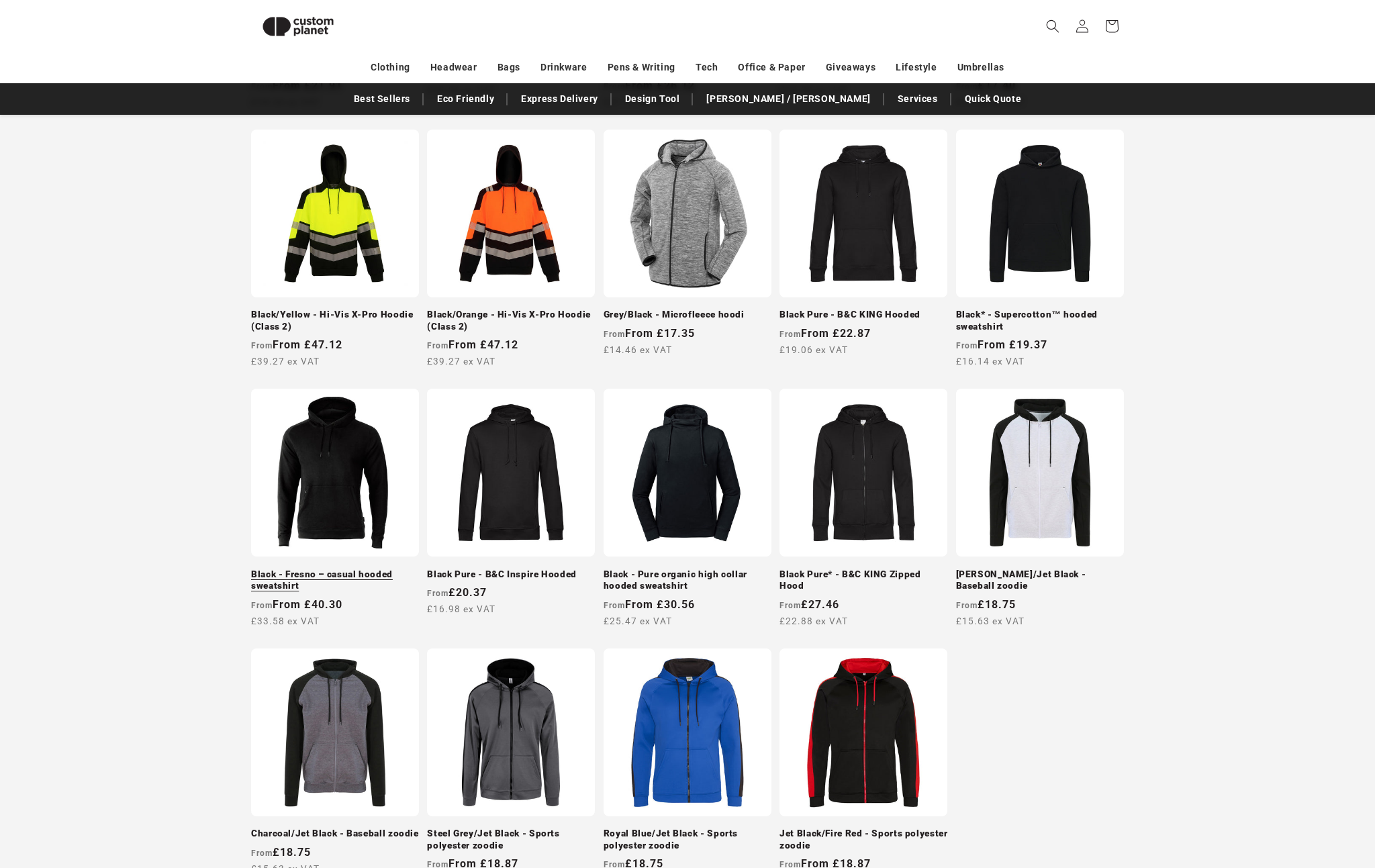
click at [331, 568] on link "Black - Fresno – casual hooded sweatshirt" at bounding box center [335, 580] width 168 height 24
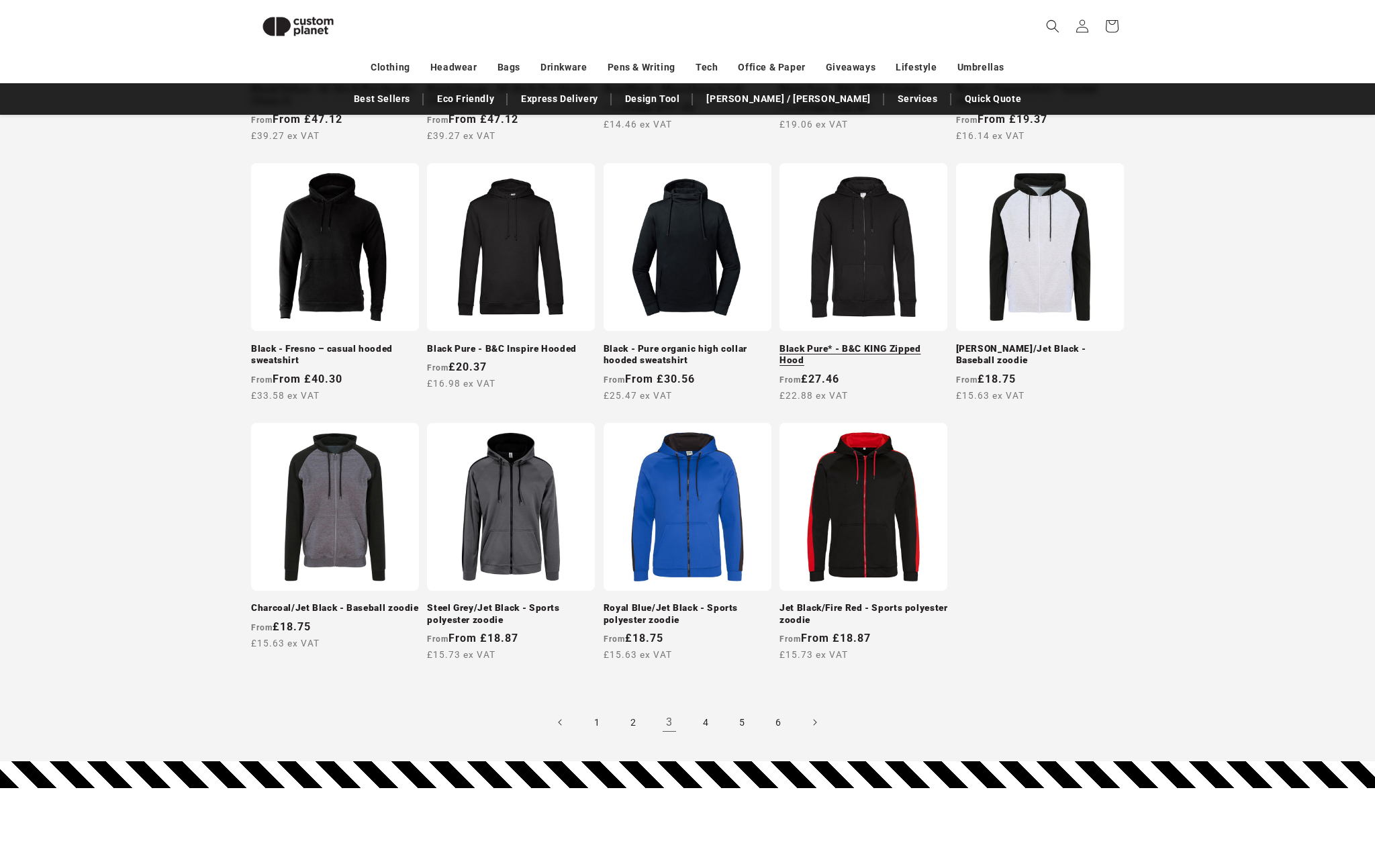
scroll to position [1211, 0]
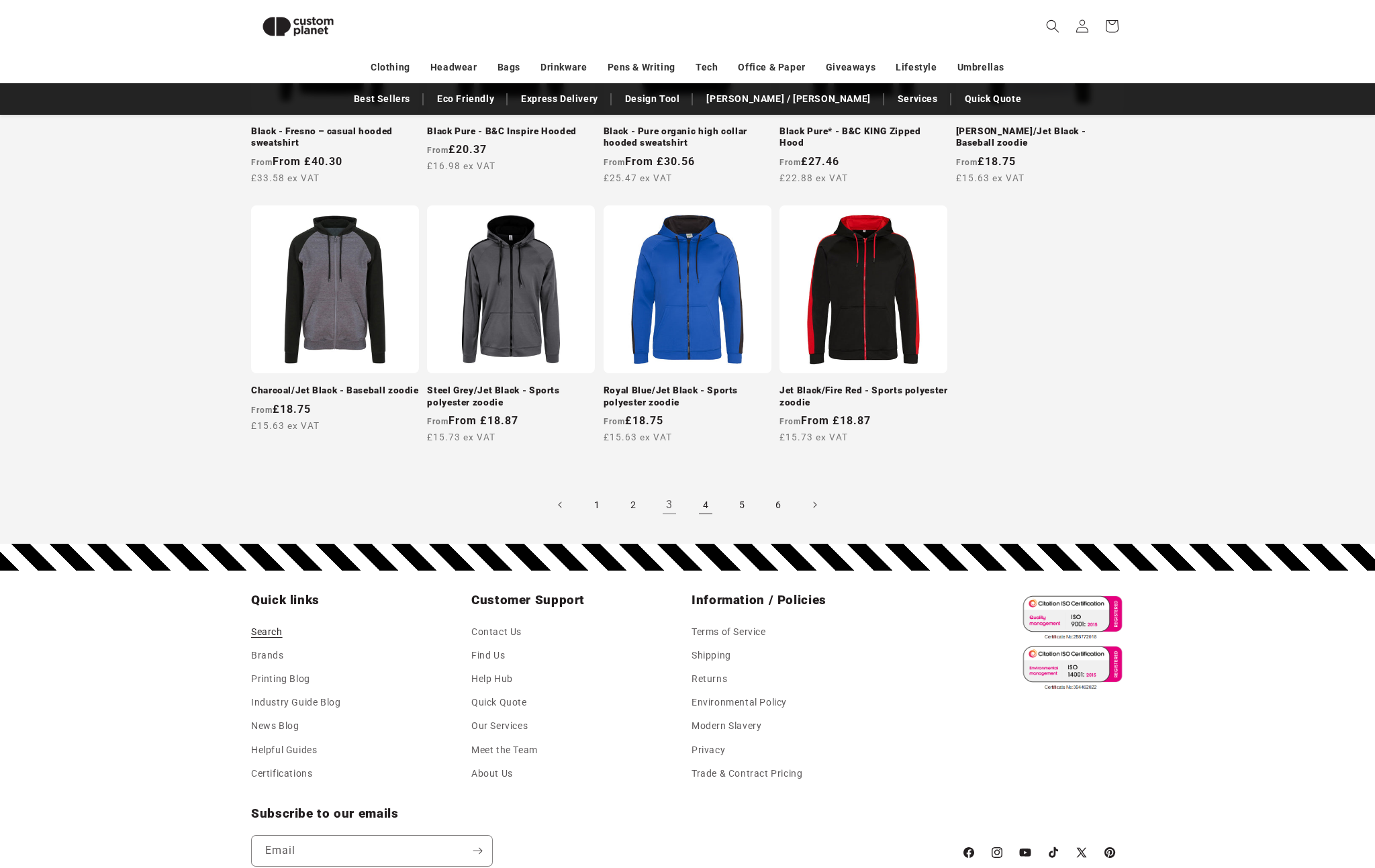
click at [692, 508] on link "4" at bounding box center [706, 505] width 29 height 29
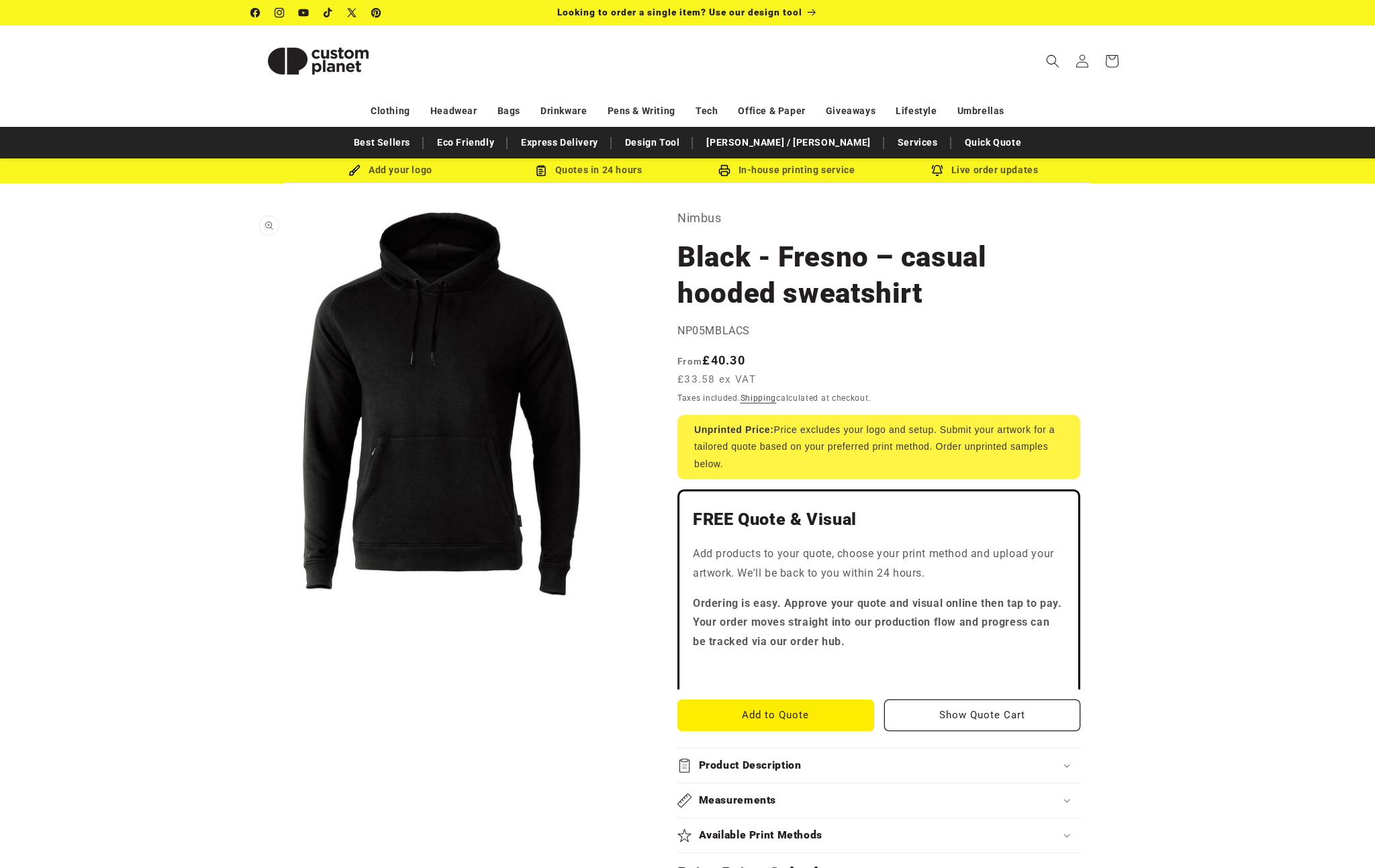
click at [251, 600] on button "Open media 1 in modal" at bounding box center [251, 600] width 0 height 0
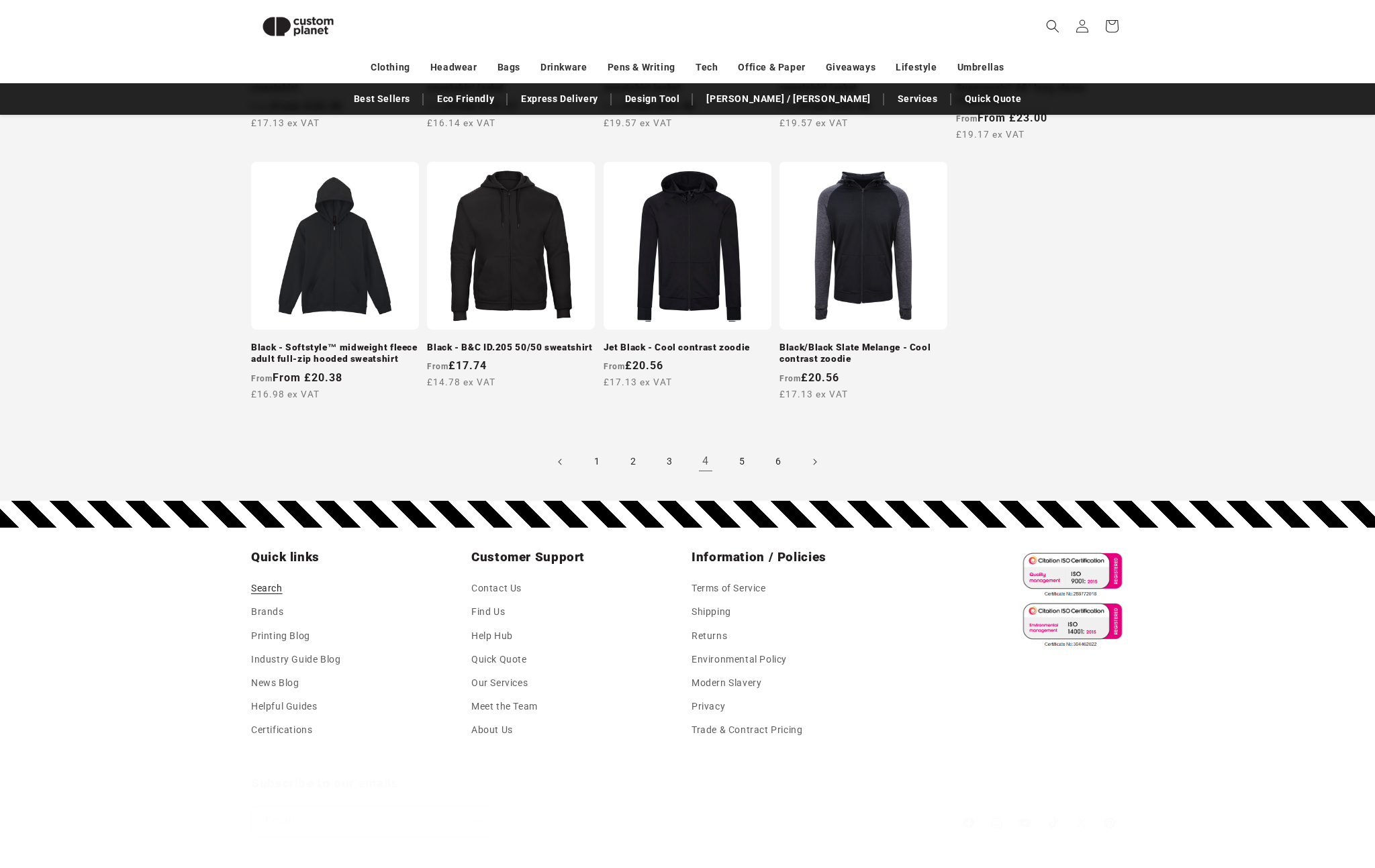
scroll to position [1275, 0]
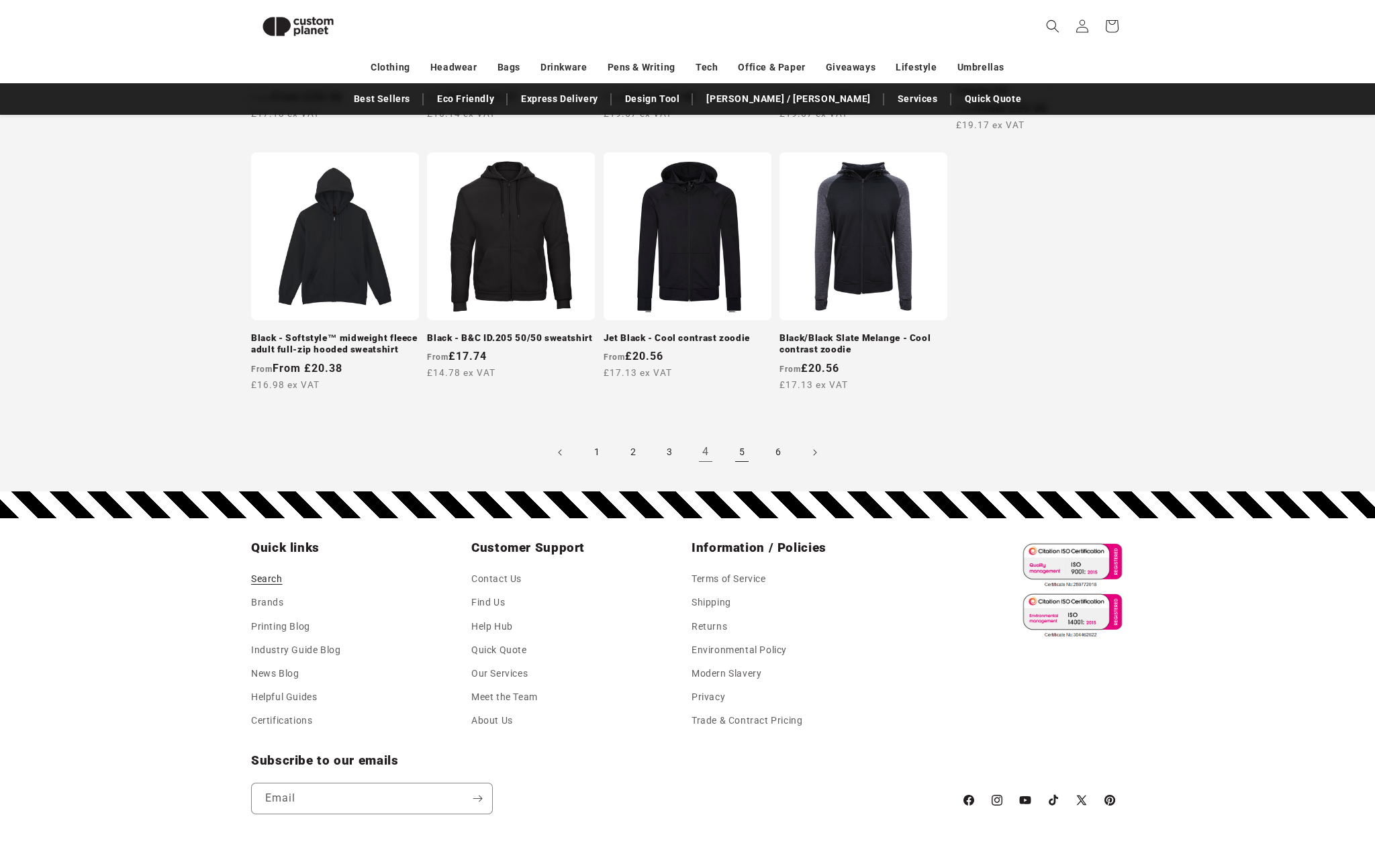
click at [755, 458] on link "5" at bounding box center [742, 452] width 29 height 29
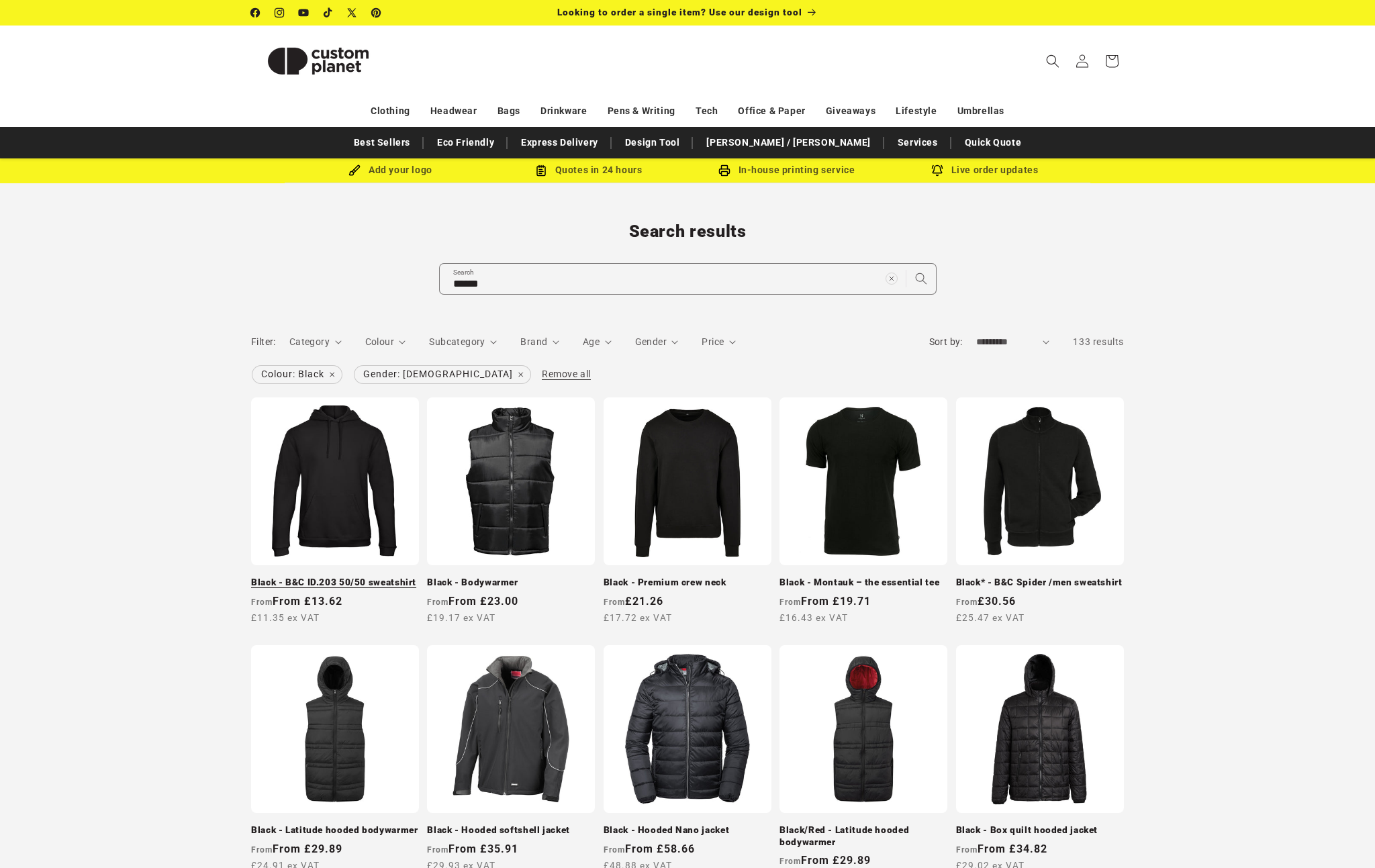
click at [383, 576] on link "Black - B&C ID.203 50/50 sweatshirt" at bounding box center [335, 582] width 168 height 12
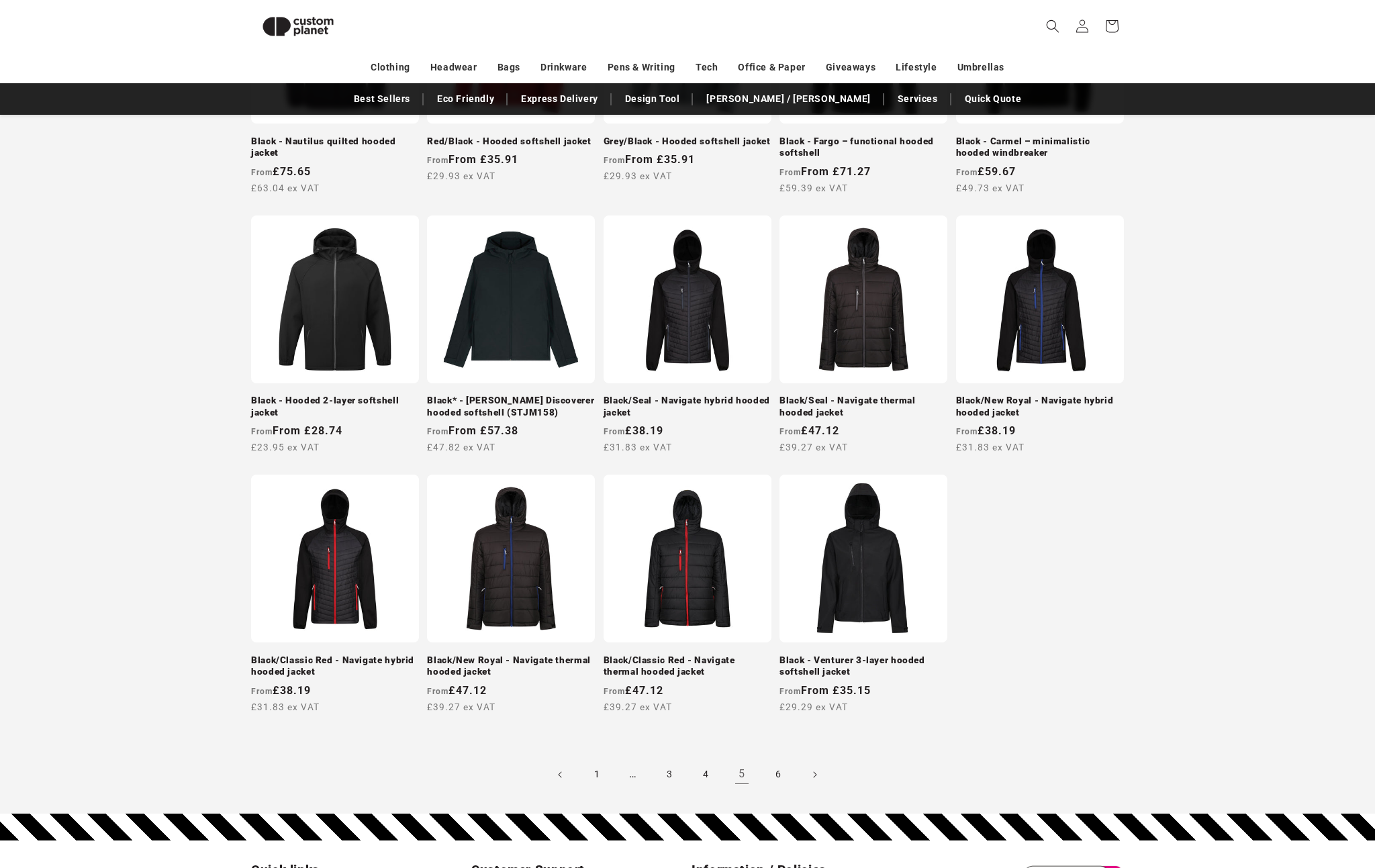
scroll to position [1060, 0]
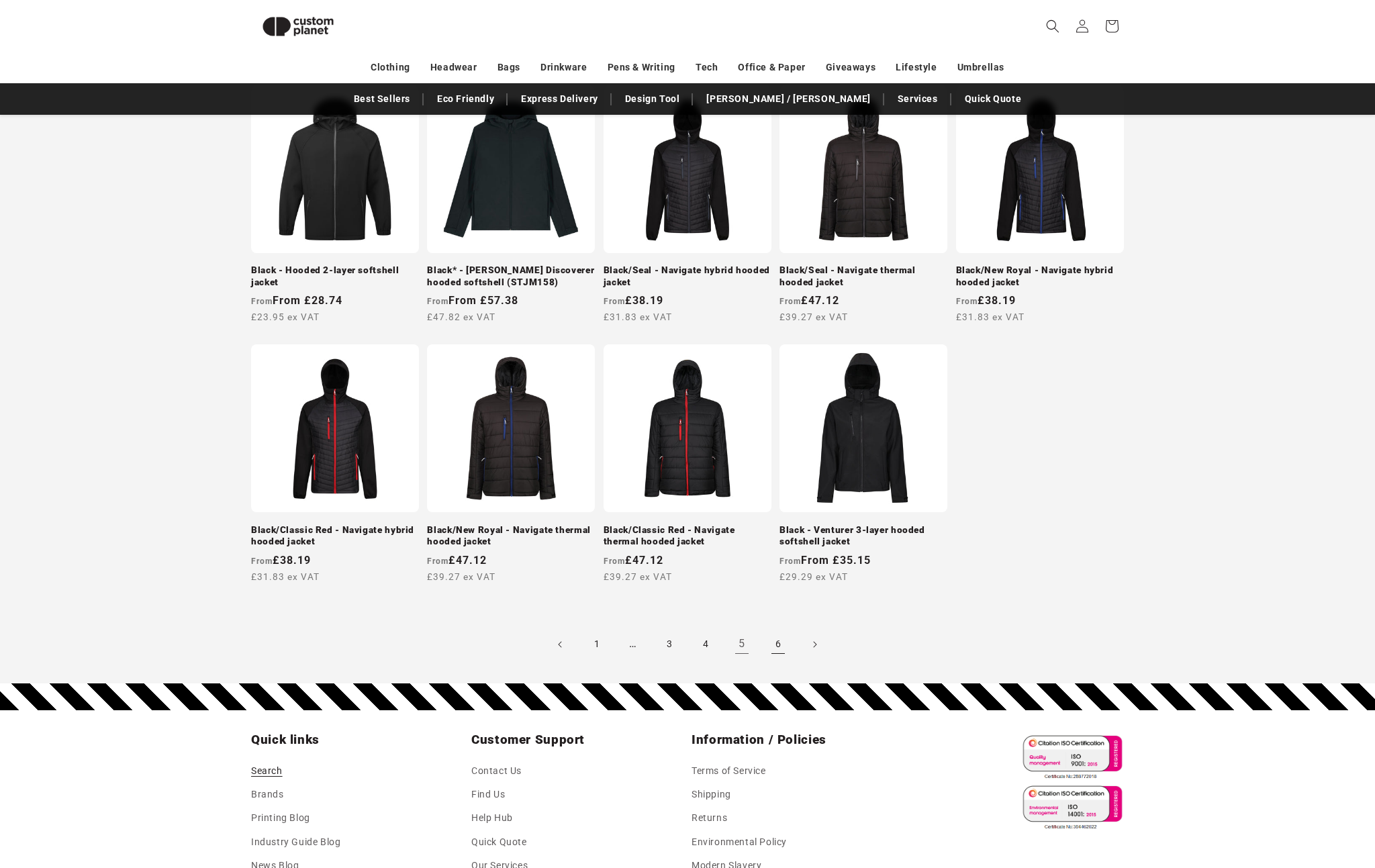
click at [773, 641] on link "6" at bounding box center [779, 644] width 29 height 29
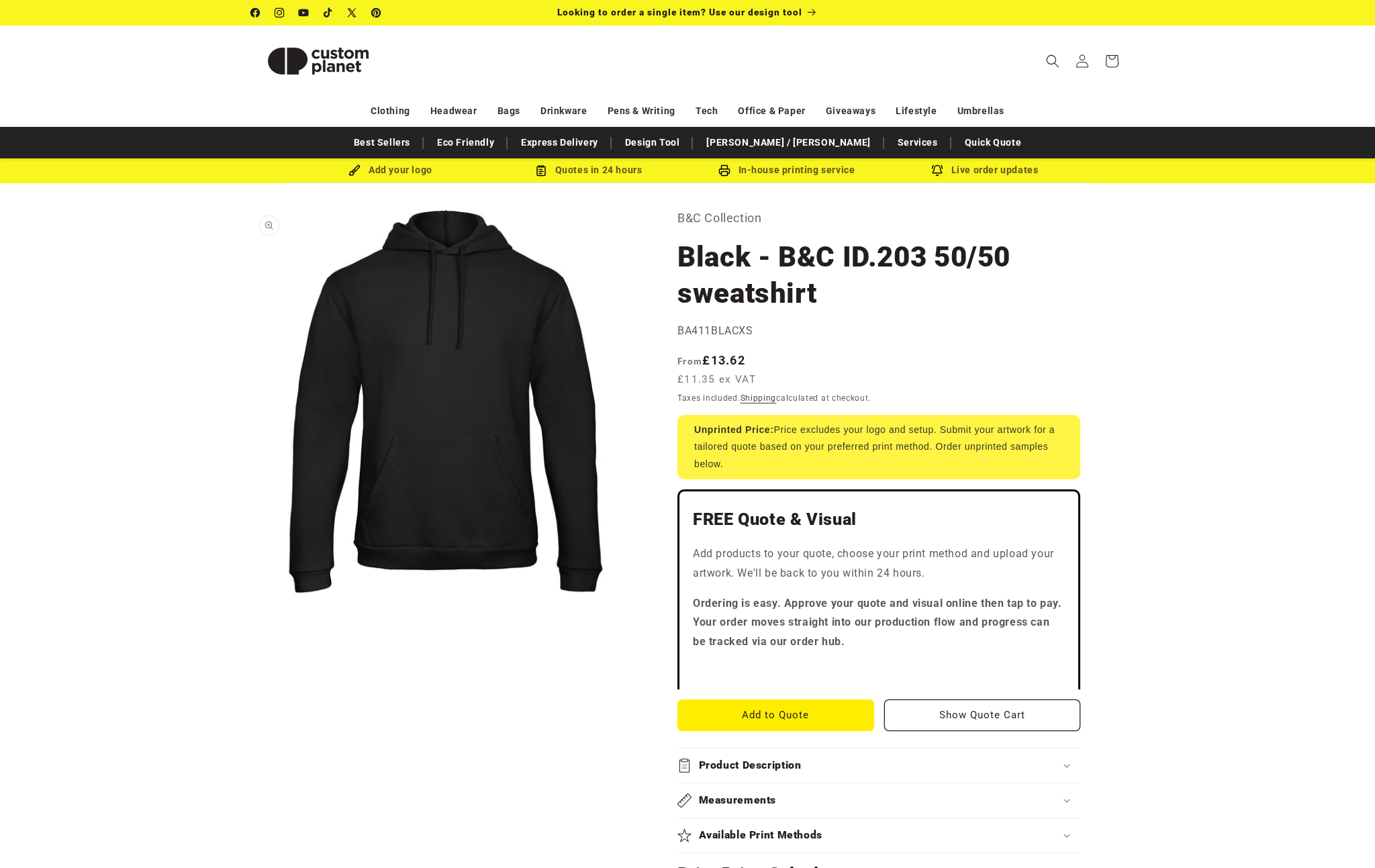
click at [251, 600] on button "Open media 1 in modal" at bounding box center [251, 600] width 0 height 0
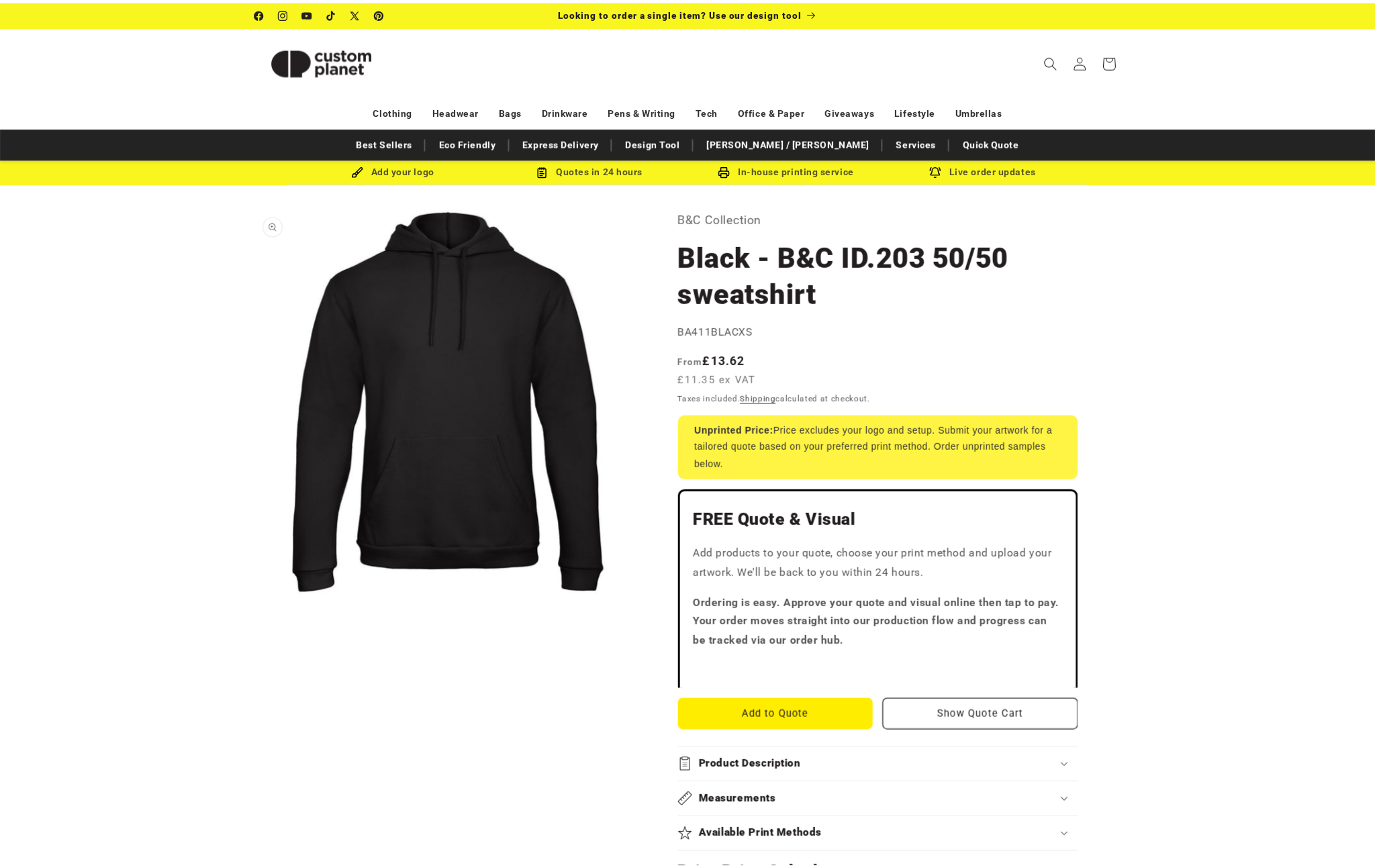
scroll to position [372, 0]
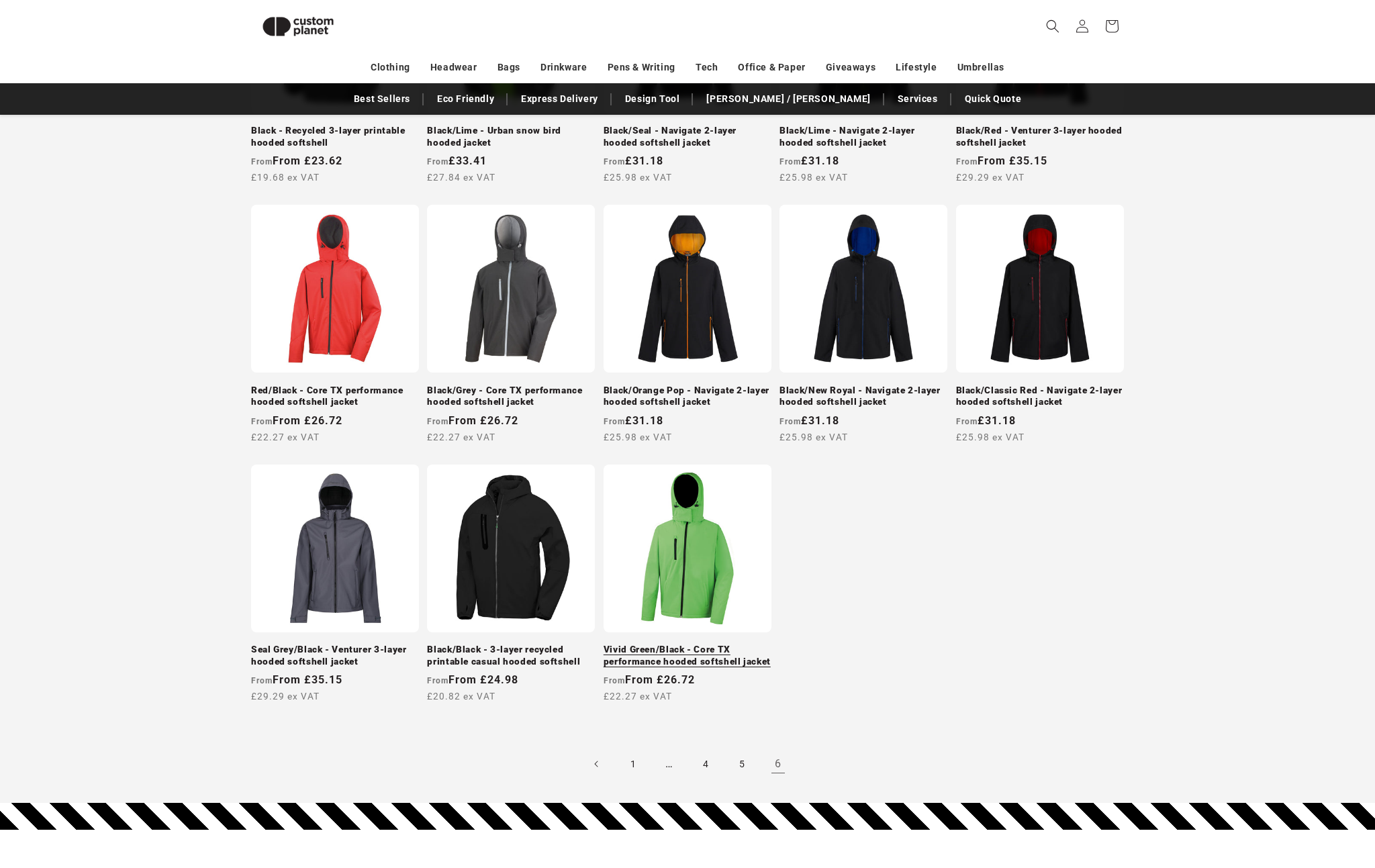
scroll to position [448, 0]
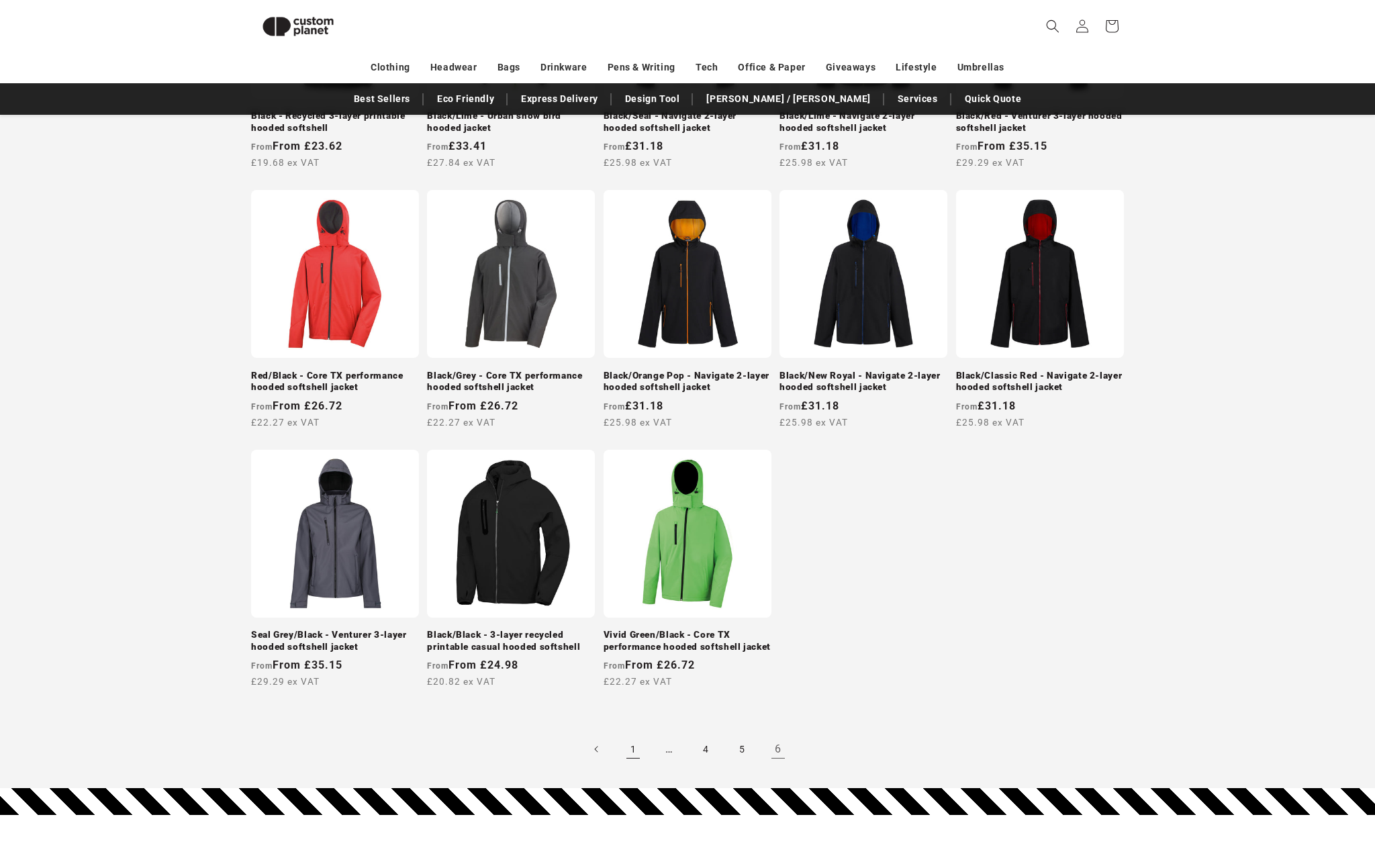
click at [632, 742] on link "1" at bounding box center [633, 749] width 29 height 29
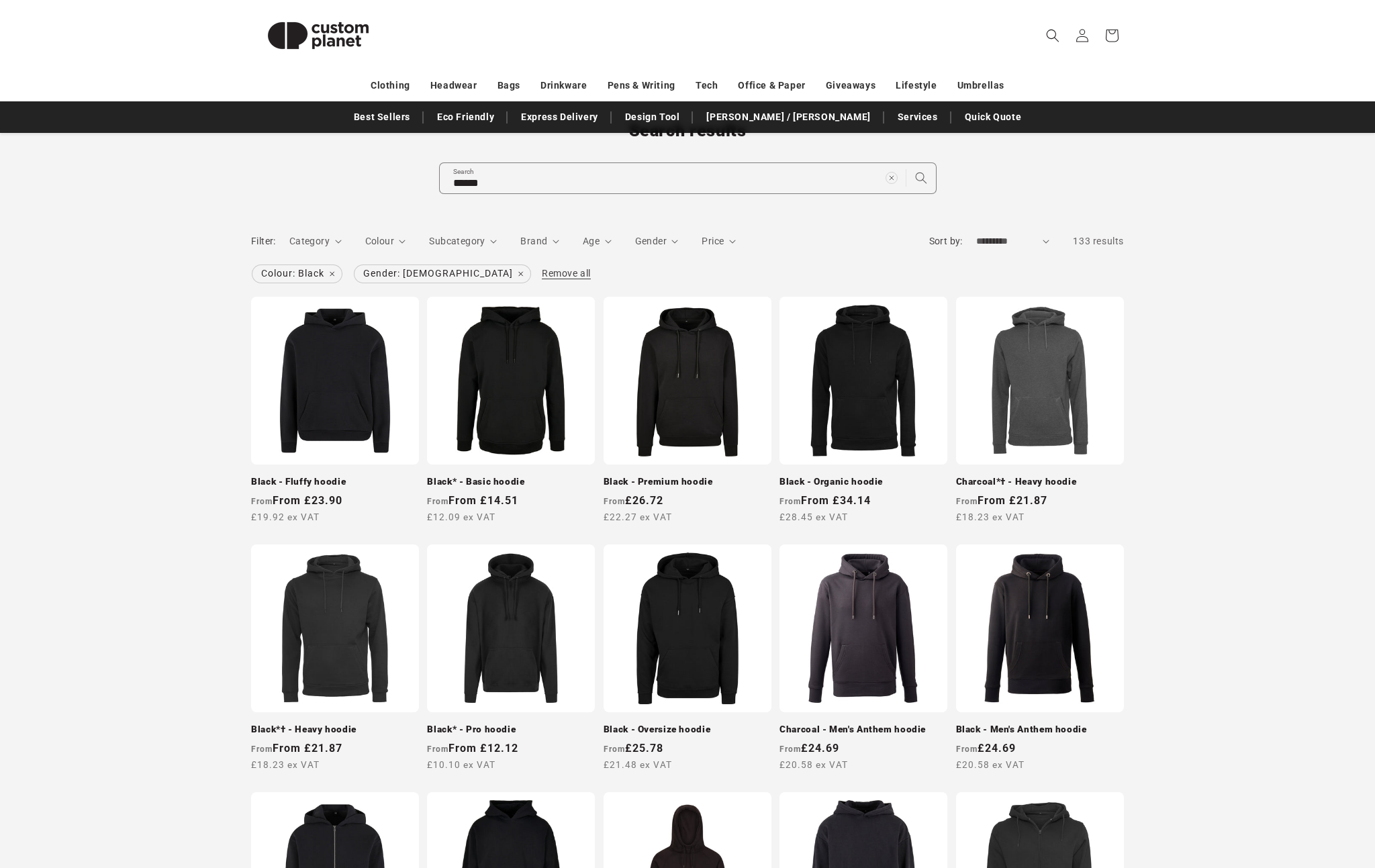
scroll to position [102, 0]
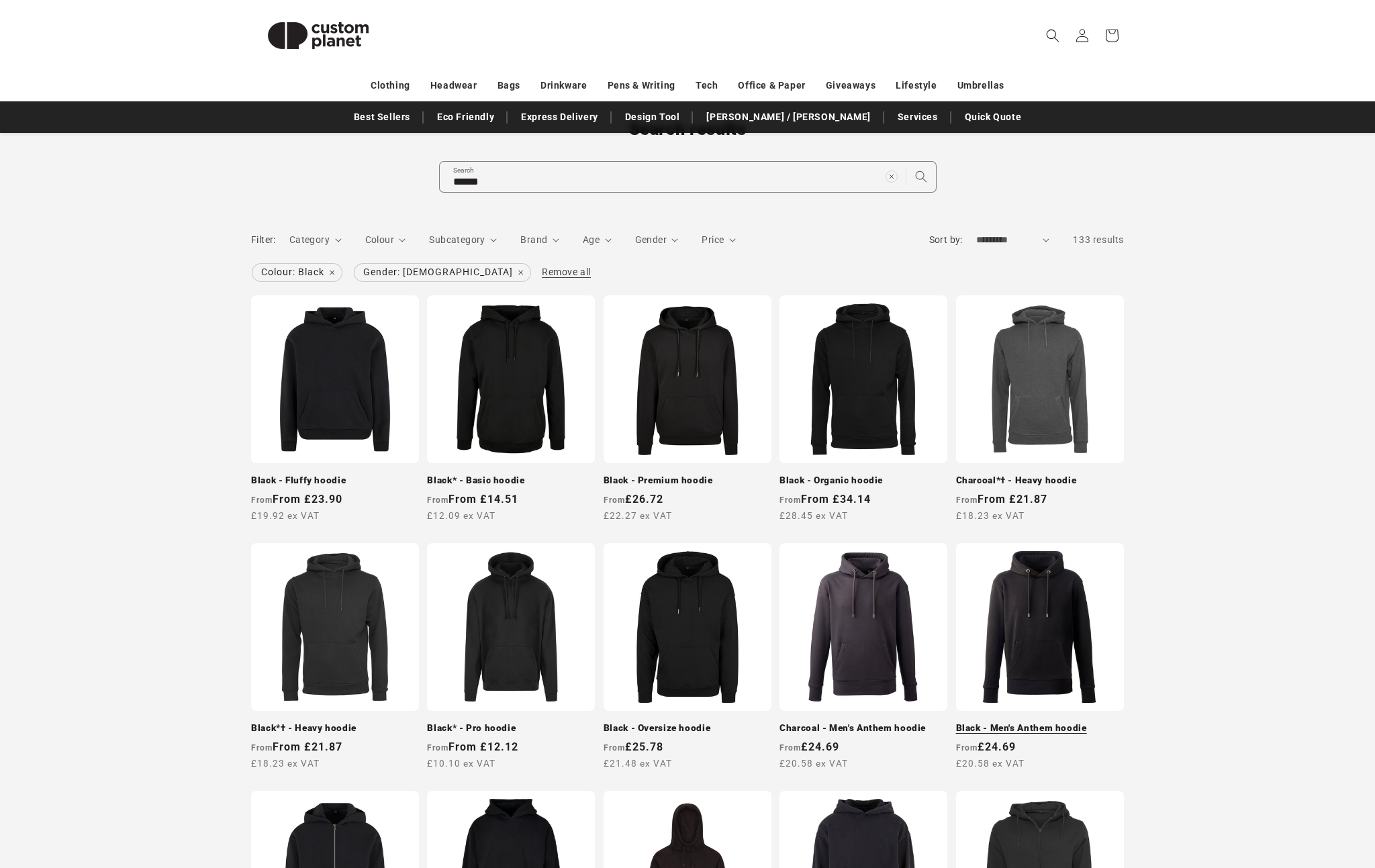
click at [1020, 722] on link "Black - Men's Anthem hoodie" at bounding box center [1040, 728] width 168 height 12
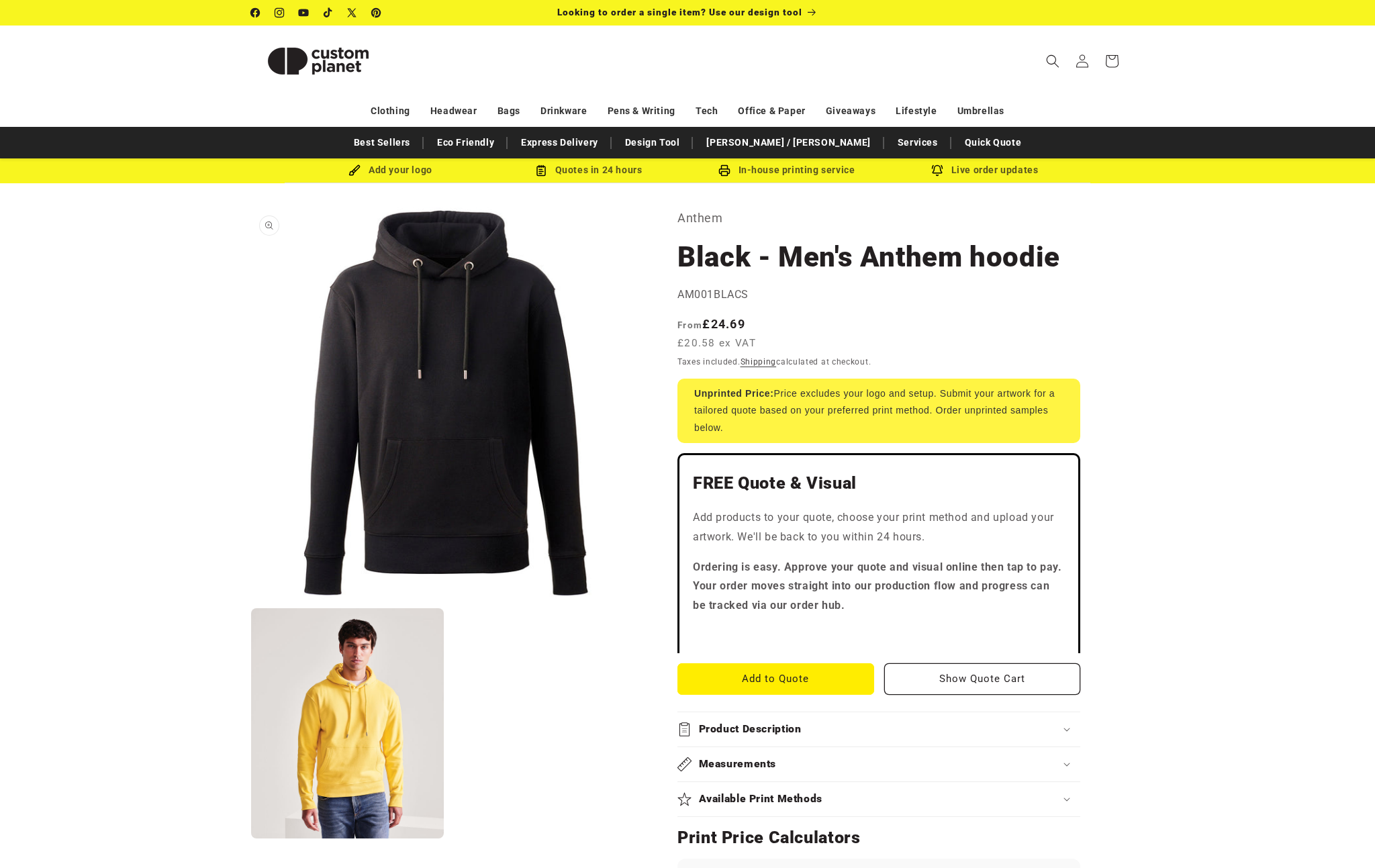
click at [251, 600] on button "Open media 1 in modal" at bounding box center [251, 600] width 0 height 0
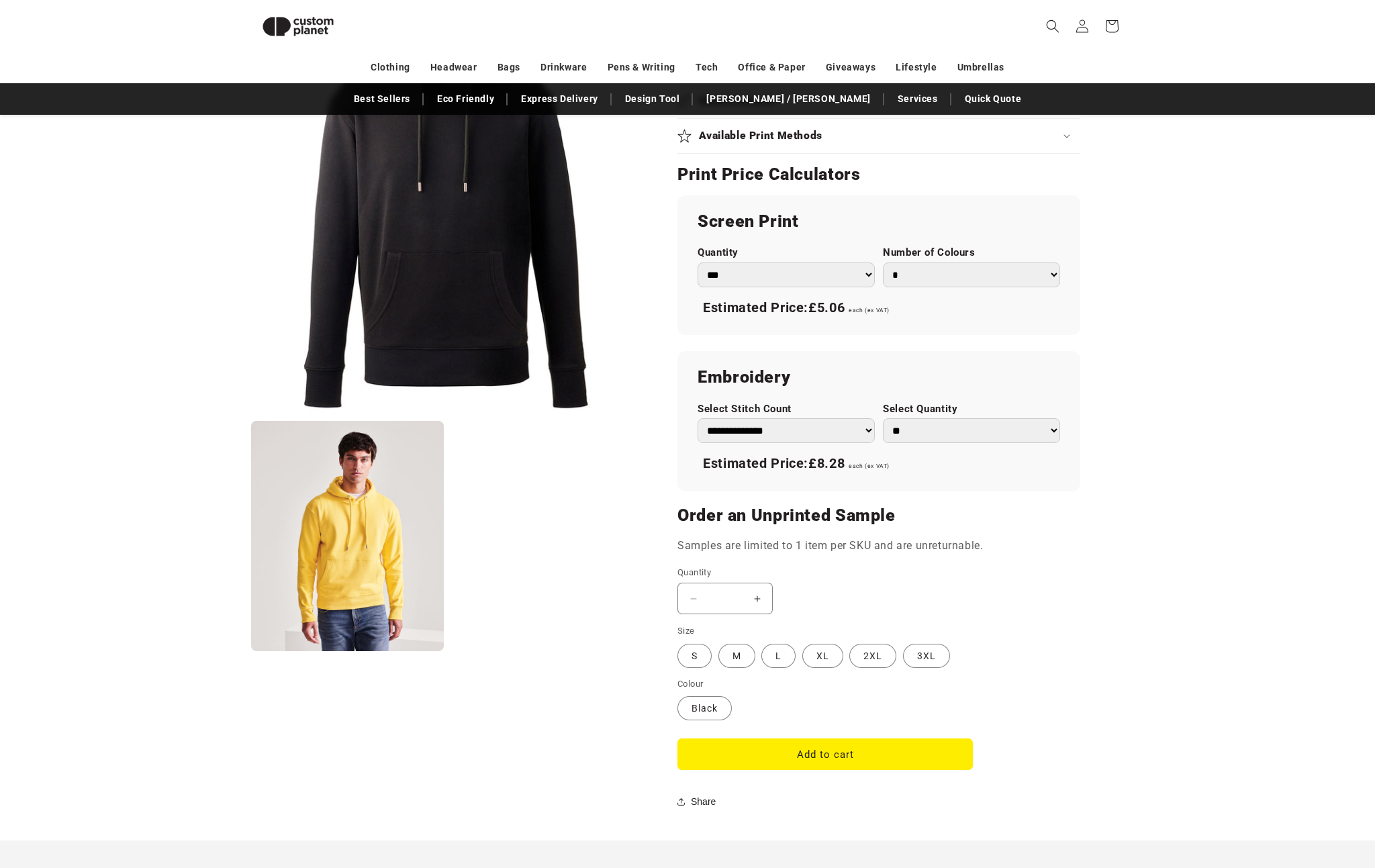
scroll to position [654, 0]
click at [775, 664] on label "L Variant sold out or unavailable" at bounding box center [779, 656] width 34 height 24
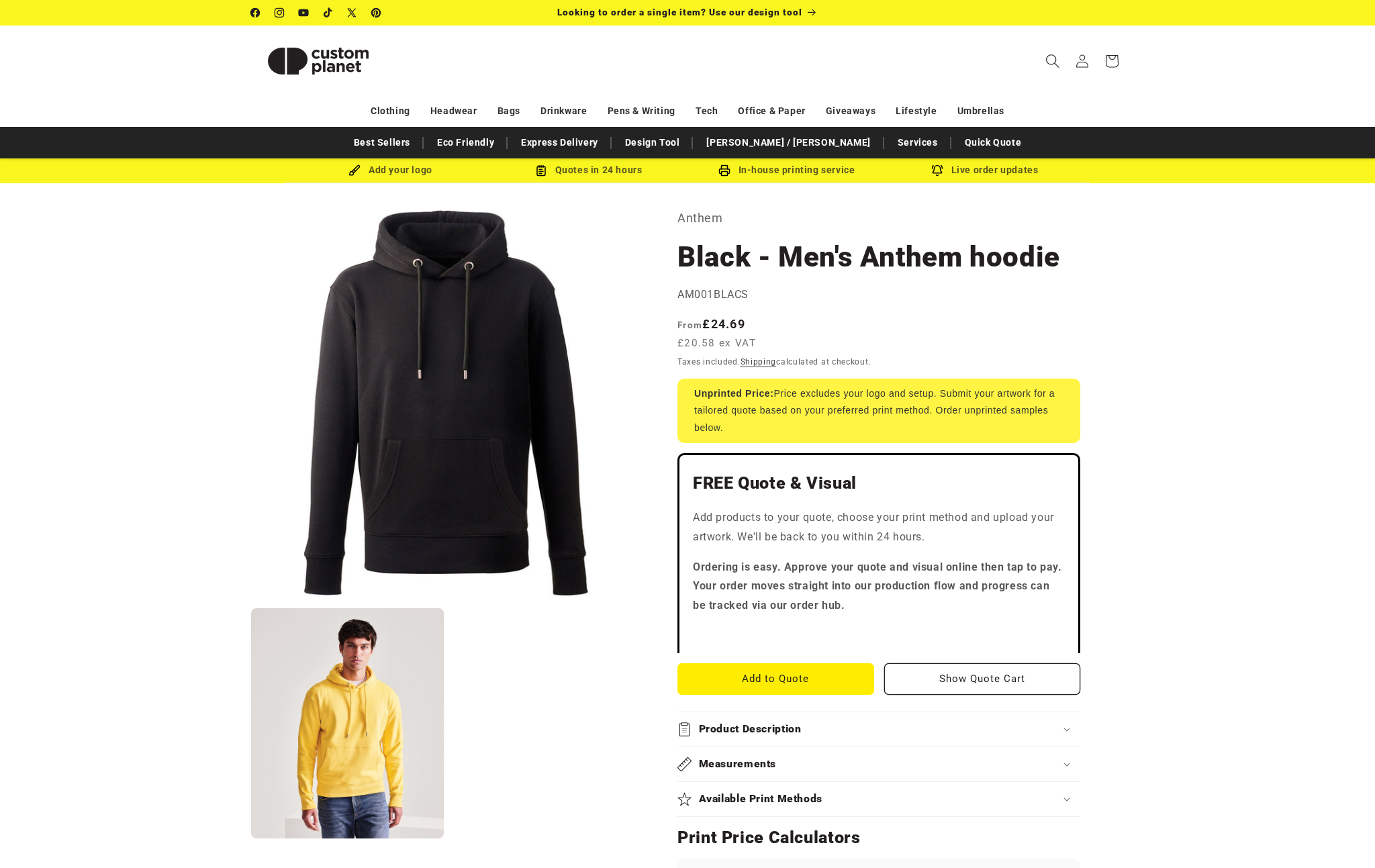
click at [1049, 57] on icon "Search" at bounding box center [1052, 60] width 14 height 14
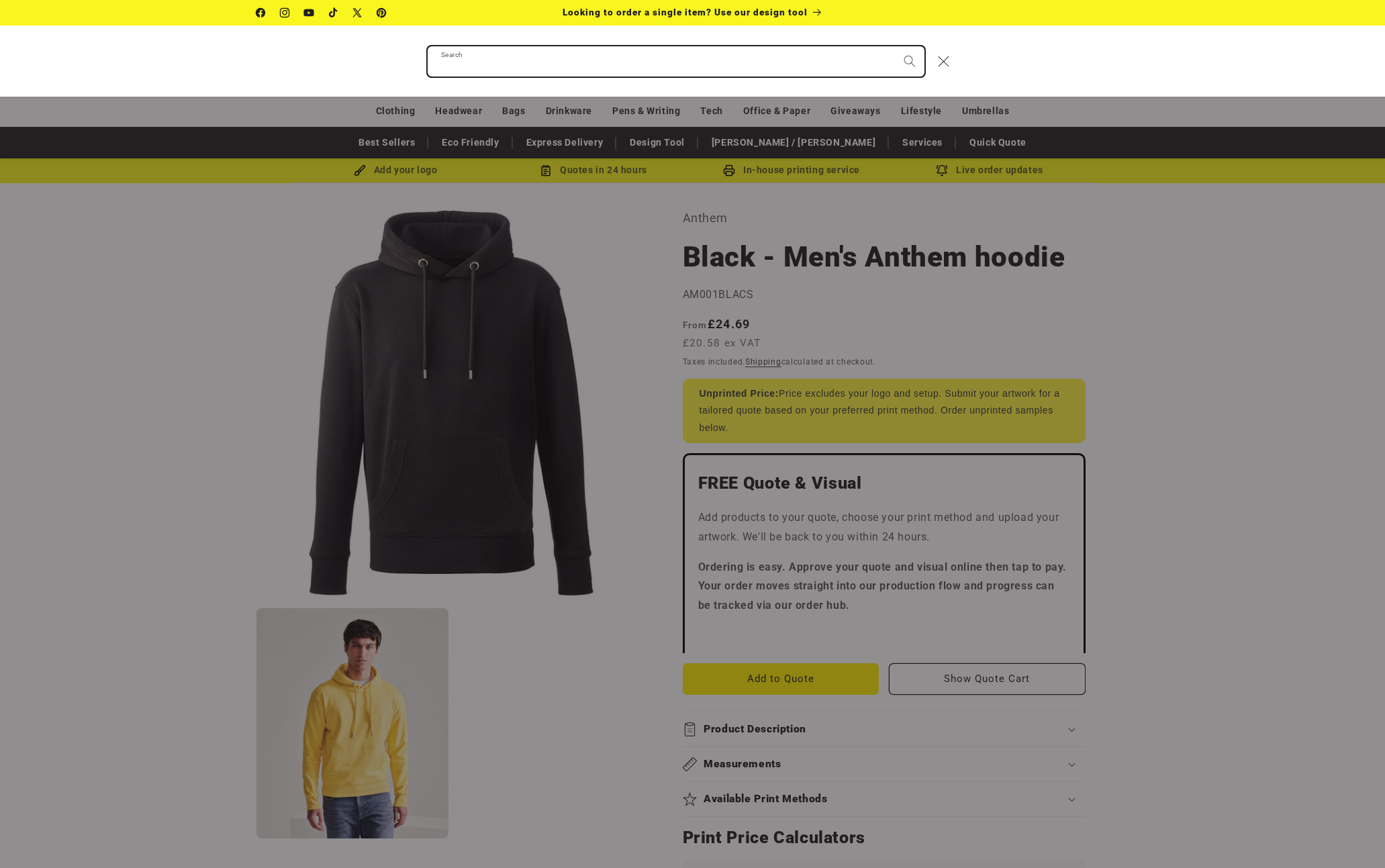
click at [536, 66] on input "Search" at bounding box center [676, 61] width 497 height 30
paste input "**********"
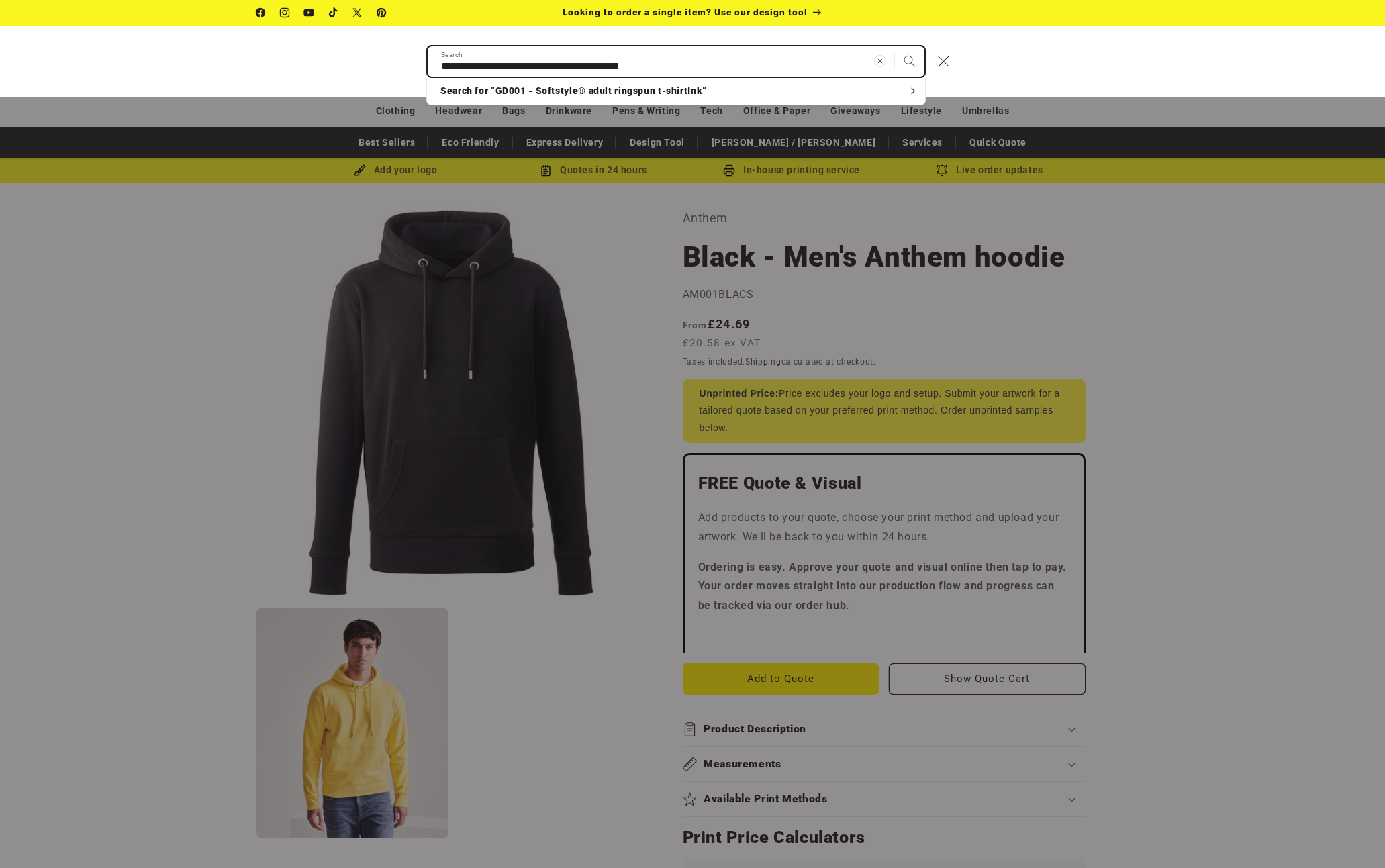
drag, startPoint x: 700, startPoint y: 64, endPoint x: 476, endPoint y: 67, distance: 224.0
click at [476, 67] on input "**********" at bounding box center [676, 61] width 497 height 30
type input "*****"
click at [895, 46] on button "Search" at bounding box center [910, 61] width 29 height 29
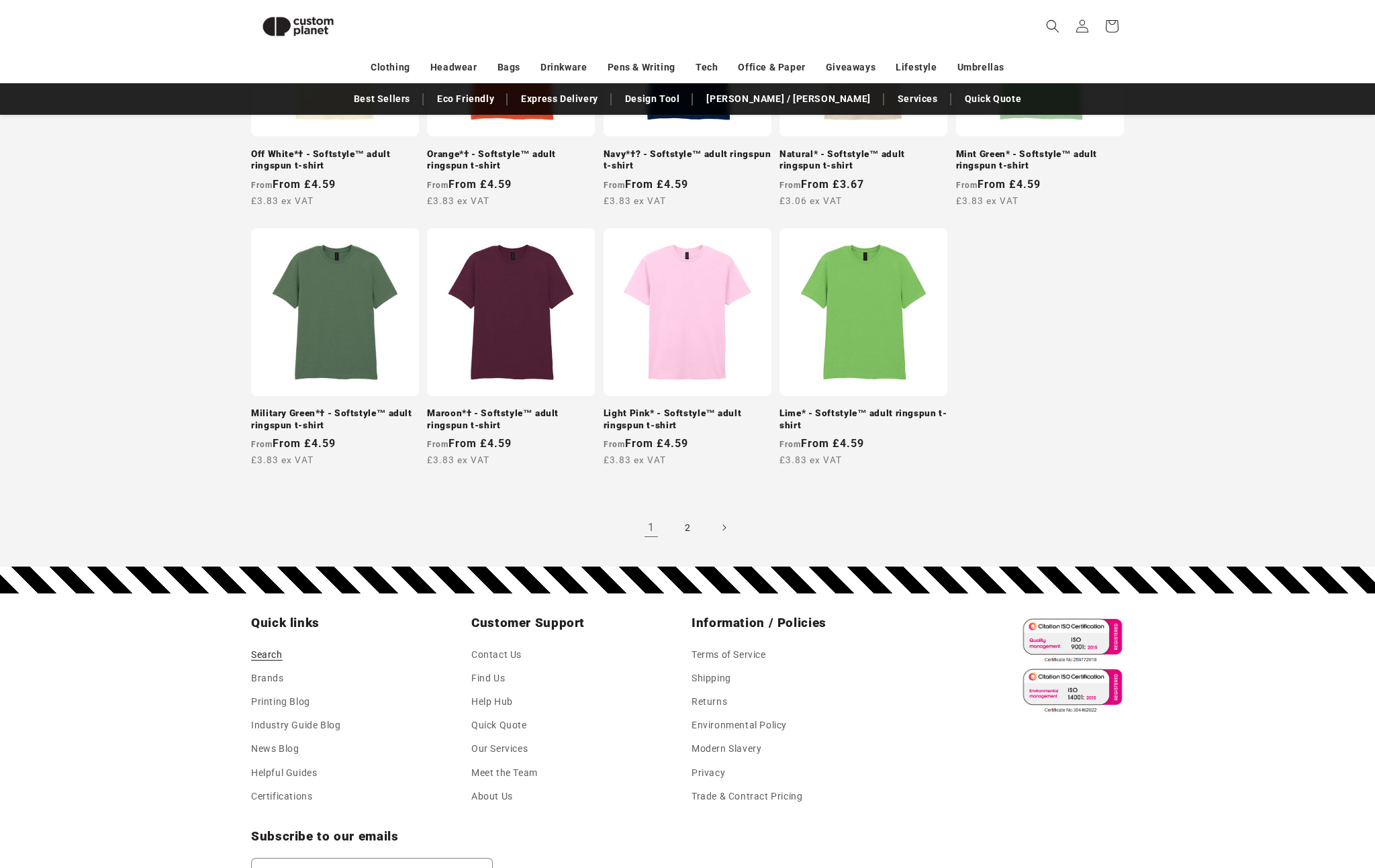
scroll to position [1289, 0]
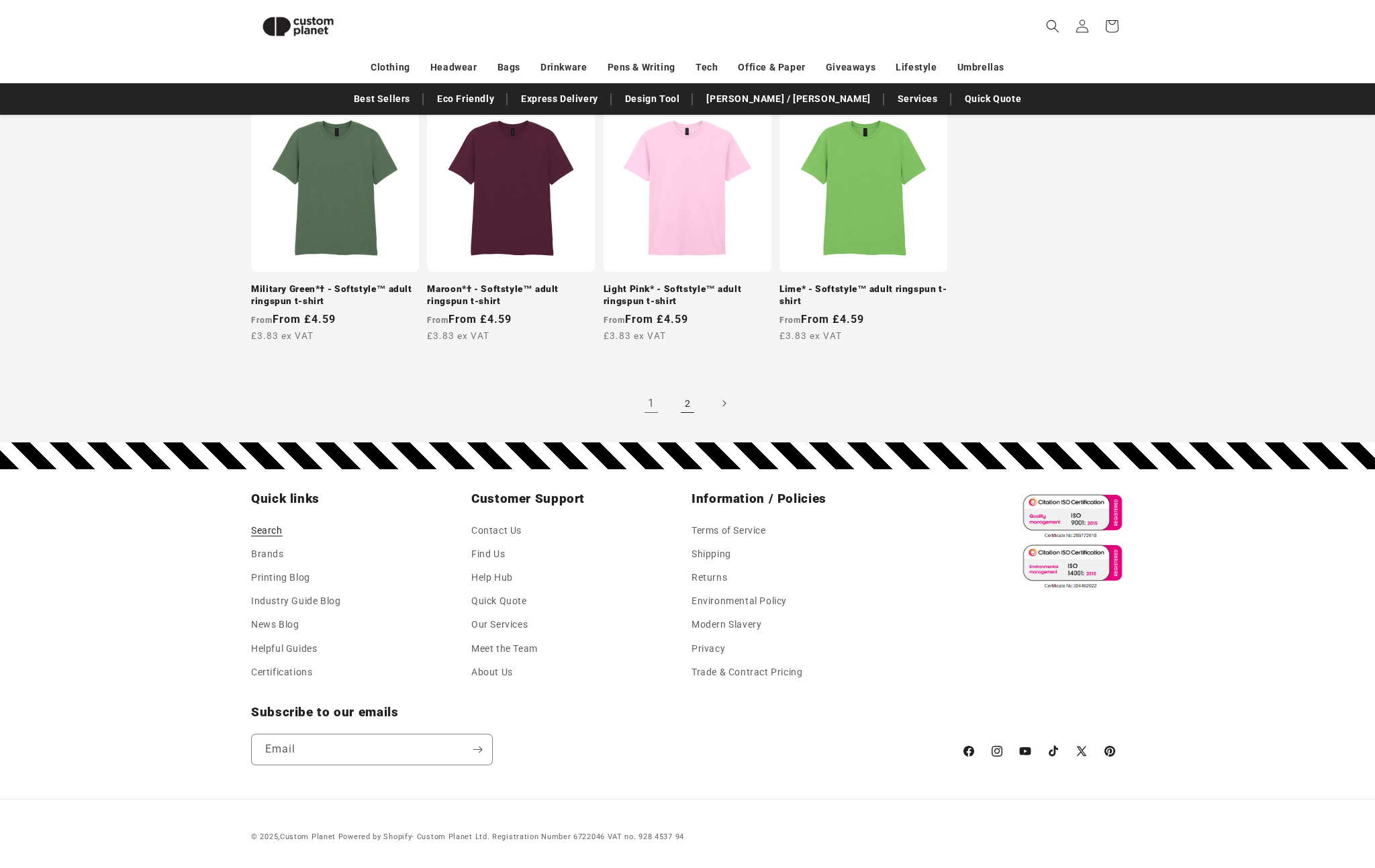
click at [689, 400] on link "2" at bounding box center [688, 403] width 29 height 29
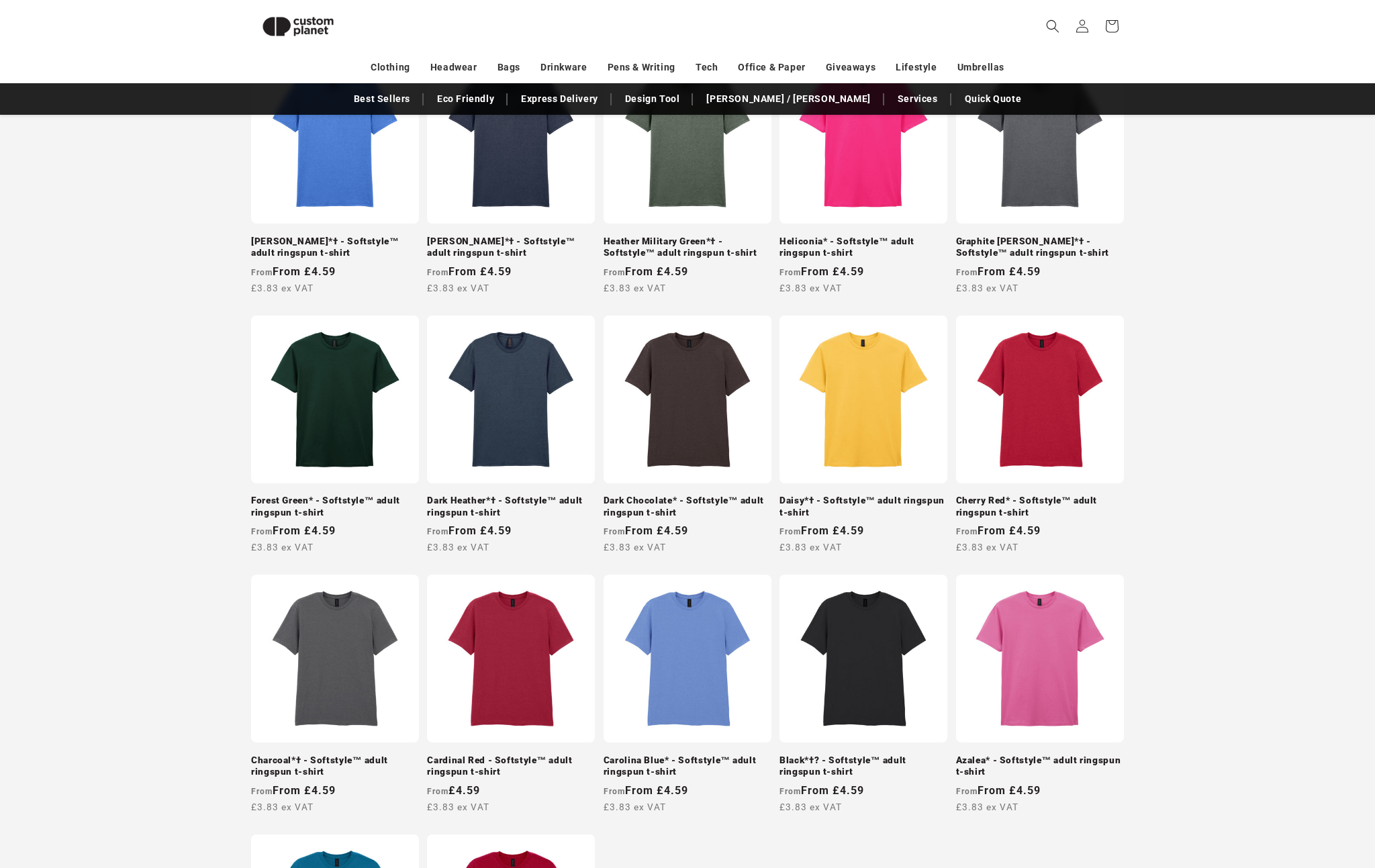
scroll to position [741, 0]
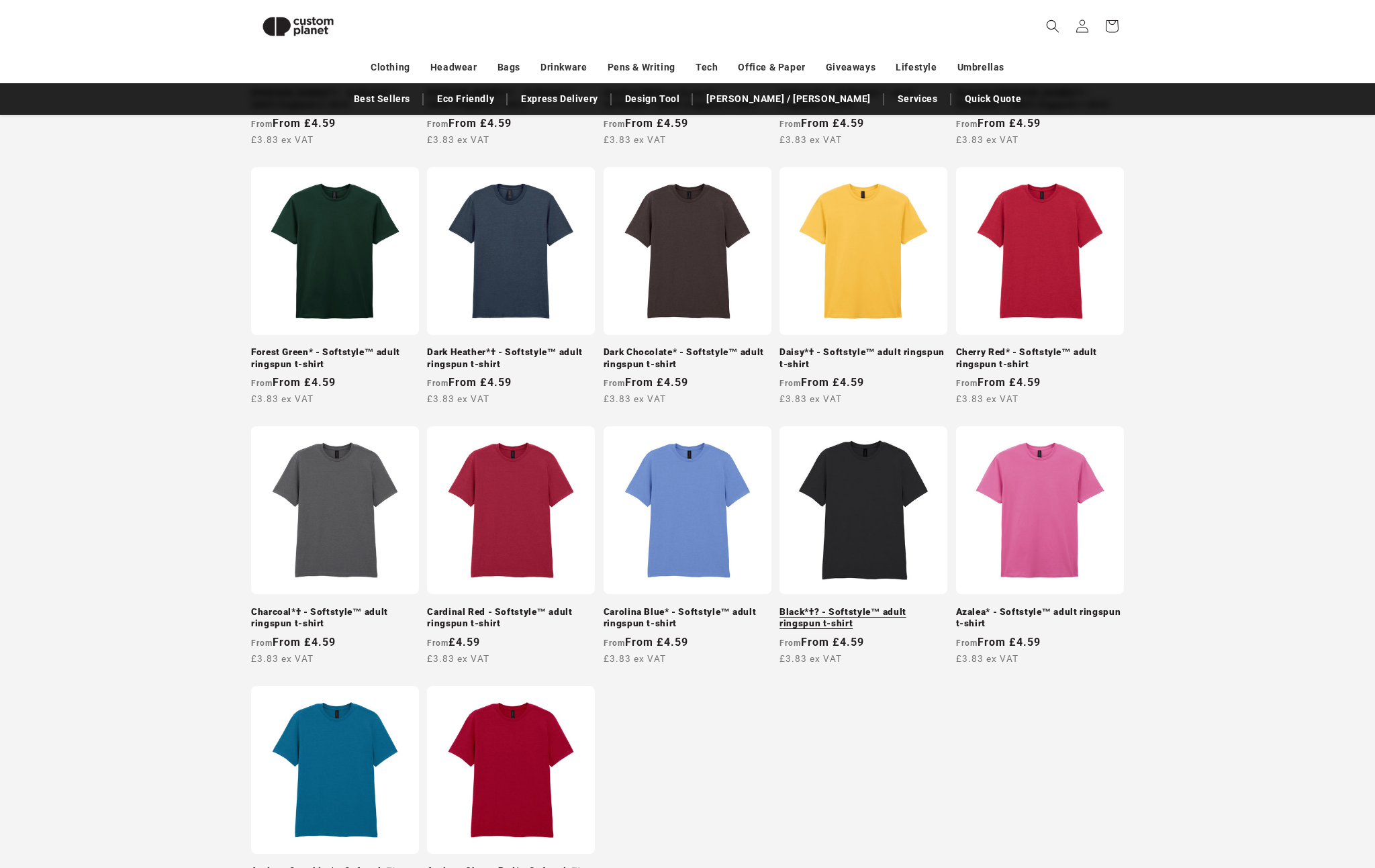
click at [892, 606] on link "Black*†? - Softstyle™ adult ringspun t-shirt" at bounding box center [863, 617] width 168 height 24
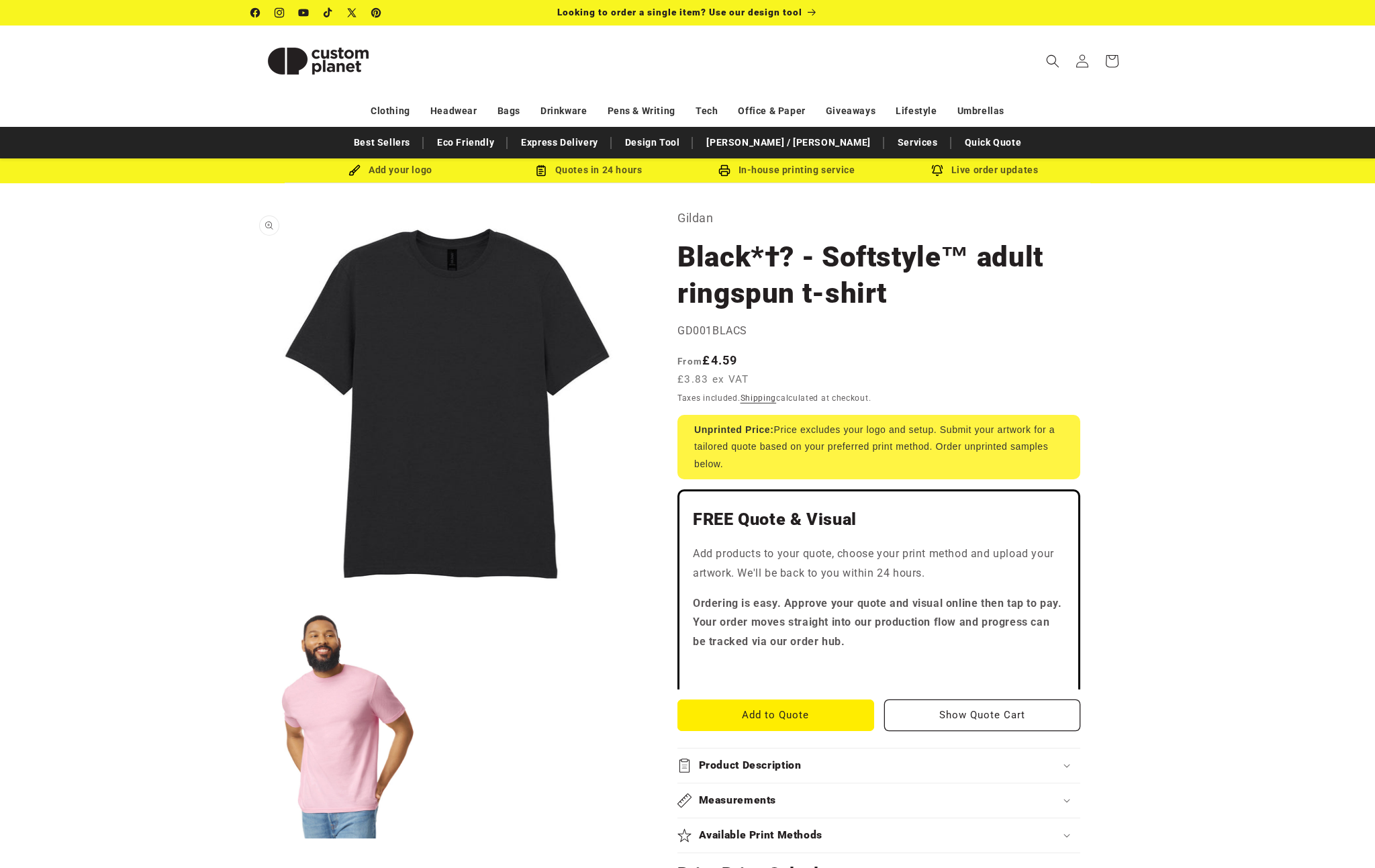
click at [251, 600] on button "Open media 1 in modal" at bounding box center [251, 600] width 0 height 0
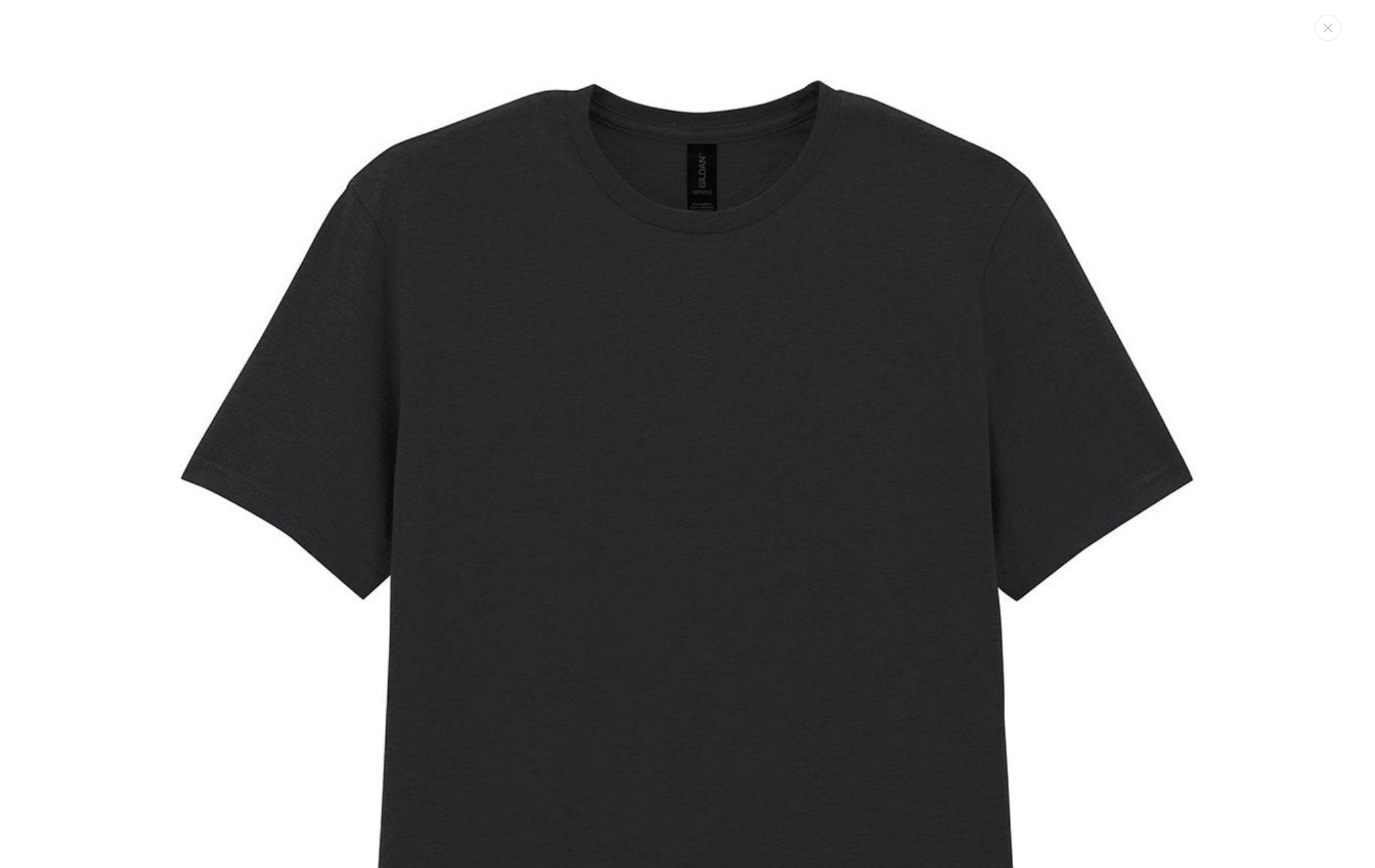
scroll to position [13, 0]
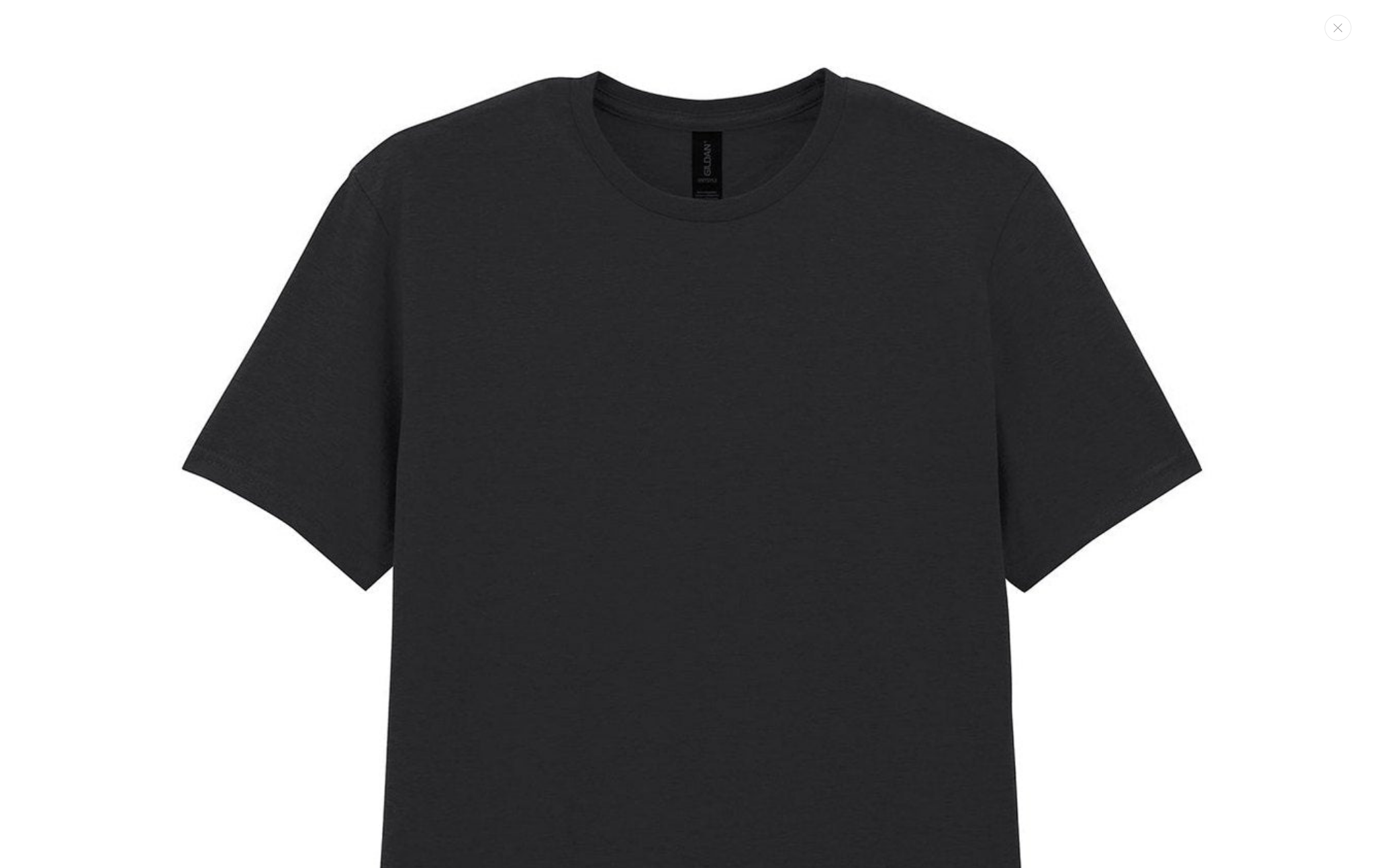
click at [126, 331] on img "Media gallery" at bounding box center [692, 618] width 1238 height 1237
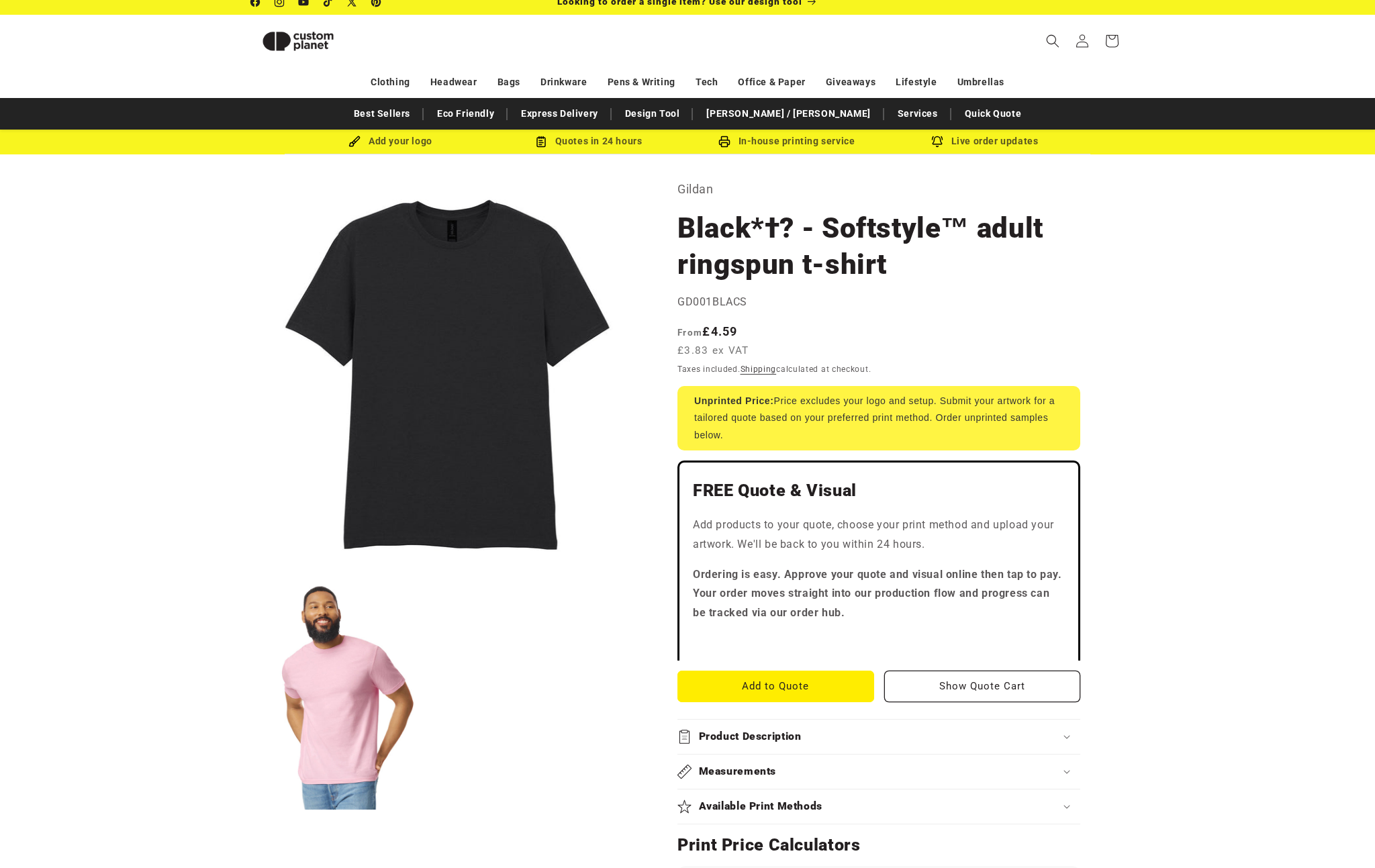
scroll to position [0, 0]
